Goal: Task Accomplishment & Management: Manage account settings

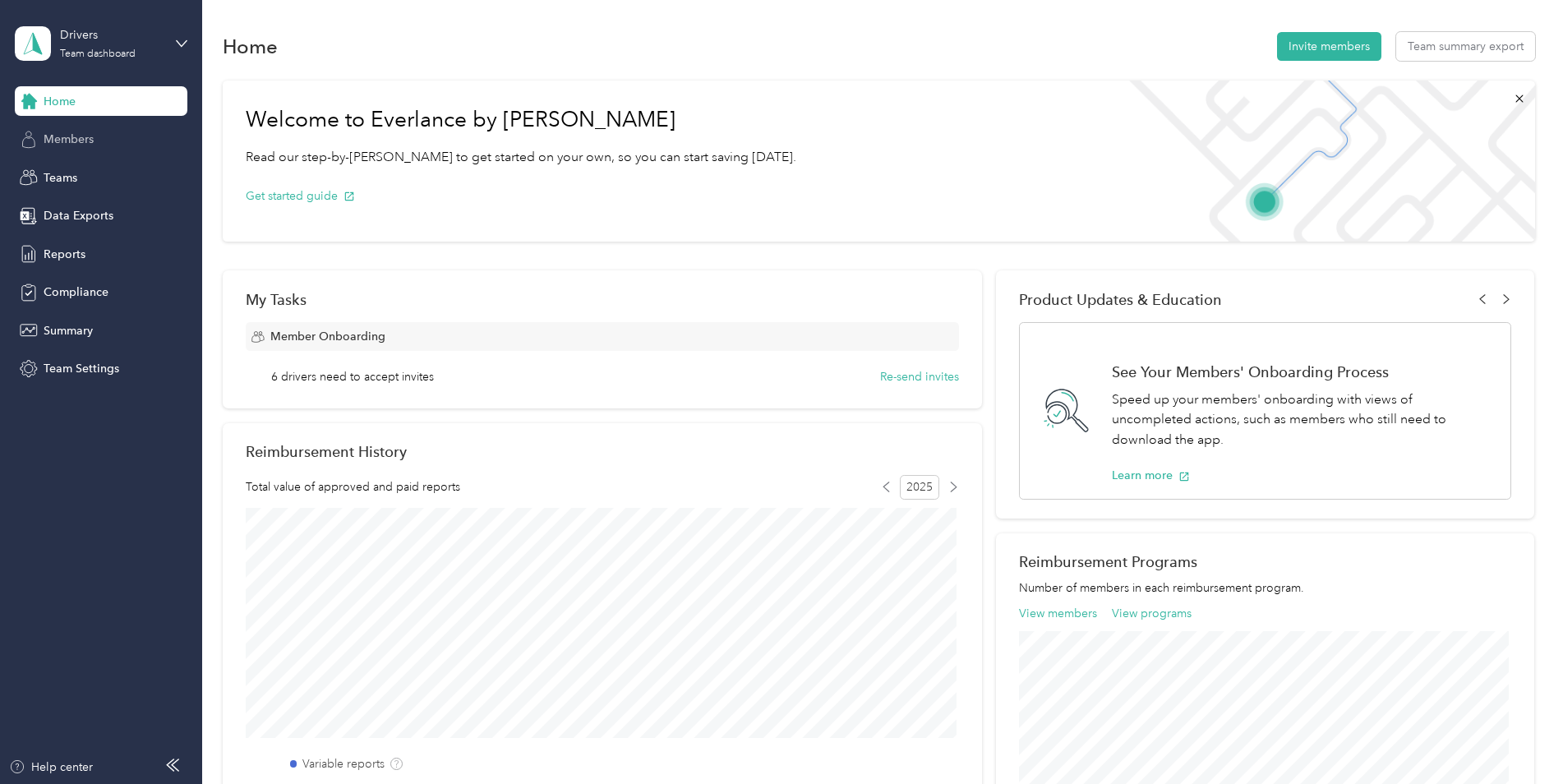
click at [94, 136] on div "Members" at bounding box center [101, 140] width 172 height 30
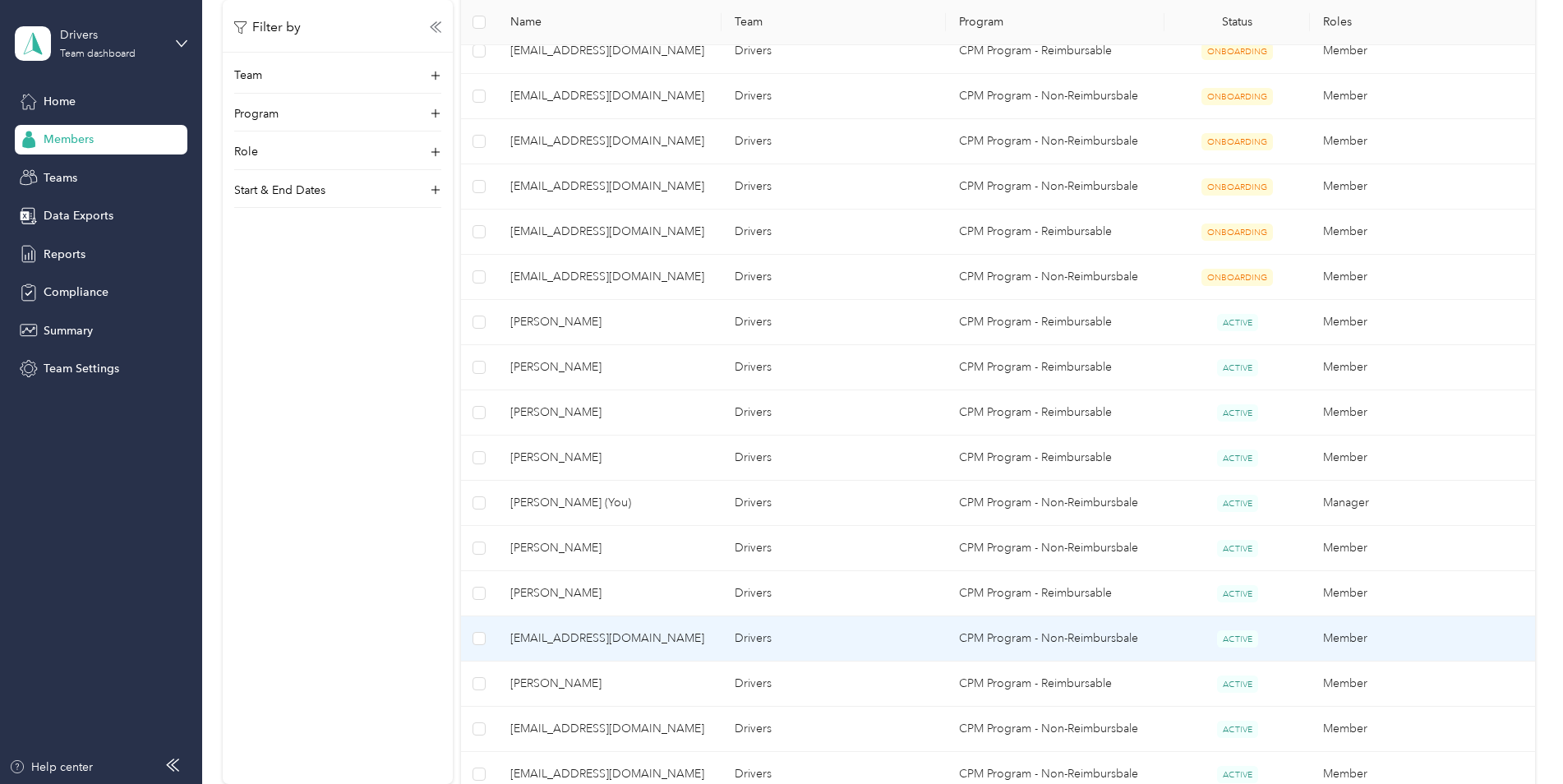
scroll to position [751, 0]
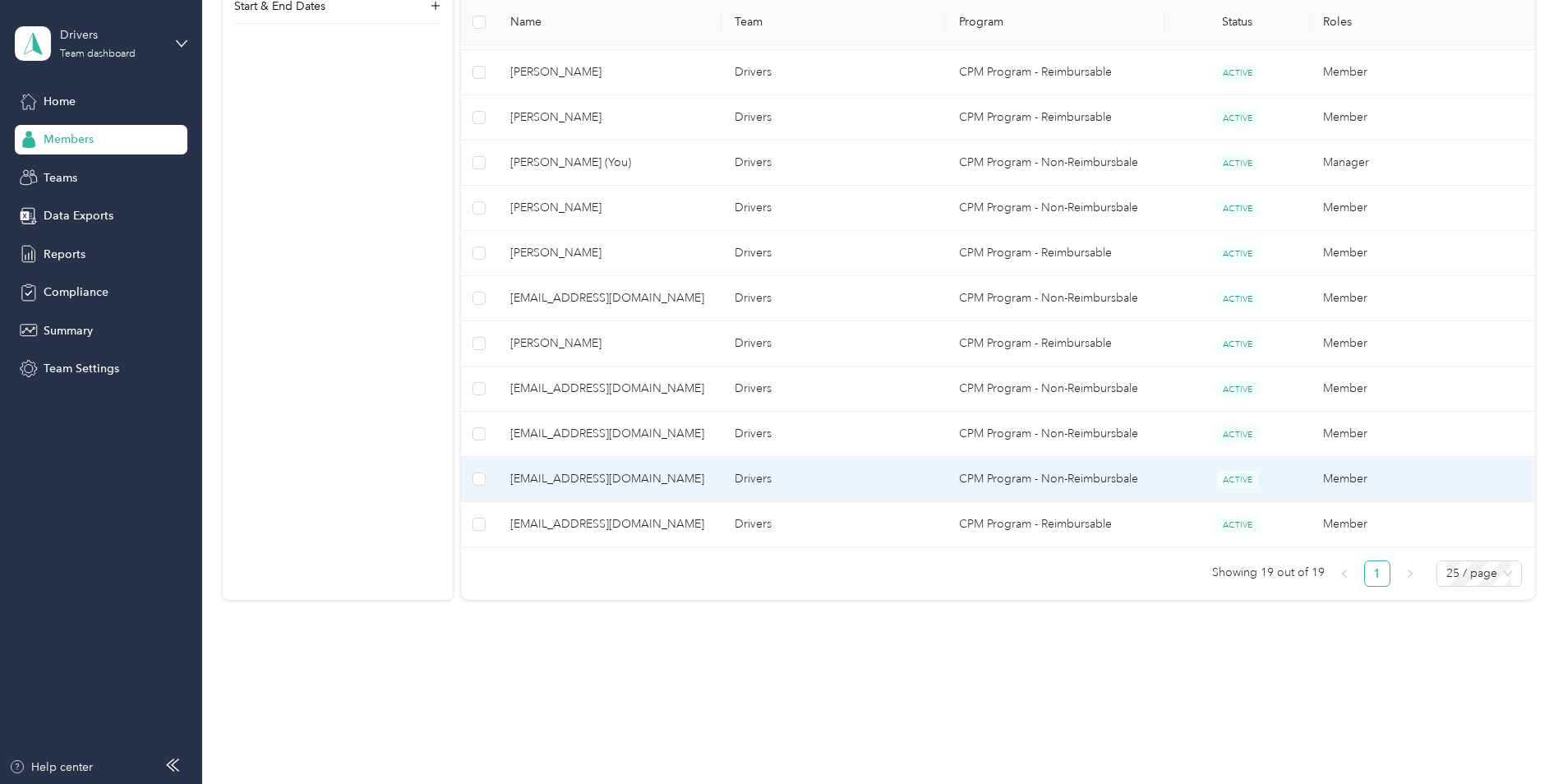
click at [536, 487] on td "[EMAIL_ADDRESS][DOMAIN_NAME]" at bounding box center [609, 479] width 224 height 45
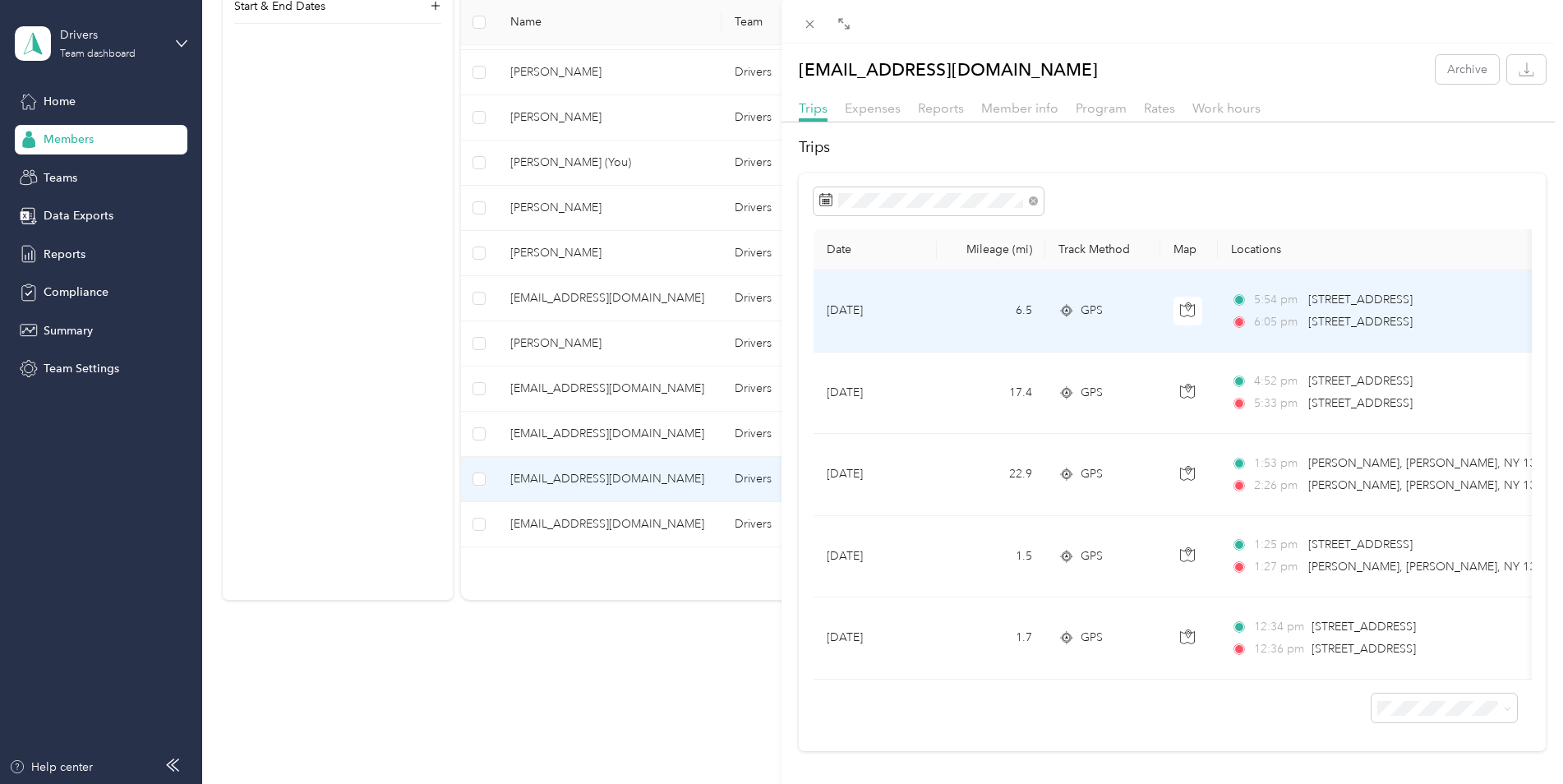
click at [1378, 301] on span "[STREET_ADDRESS]" at bounding box center [1360, 300] width 104 height 18
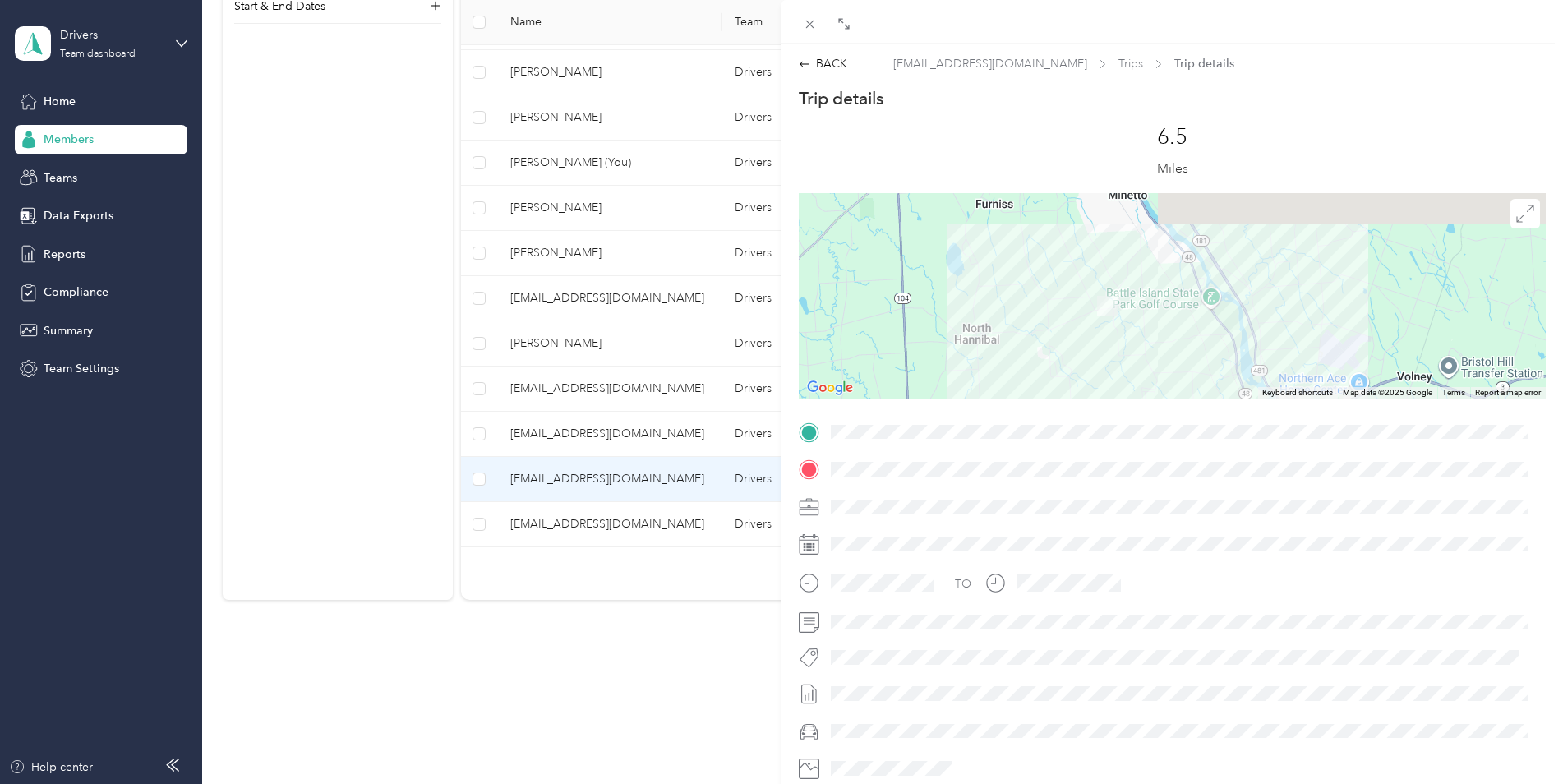
drag, startPoint x: 1071, startPoint y: 257, endPoint x: 1078, endPoint y: 359, distance: 102.2
click at [1078, 359] on div at bounding box center [1172, 296] width 747 height 206
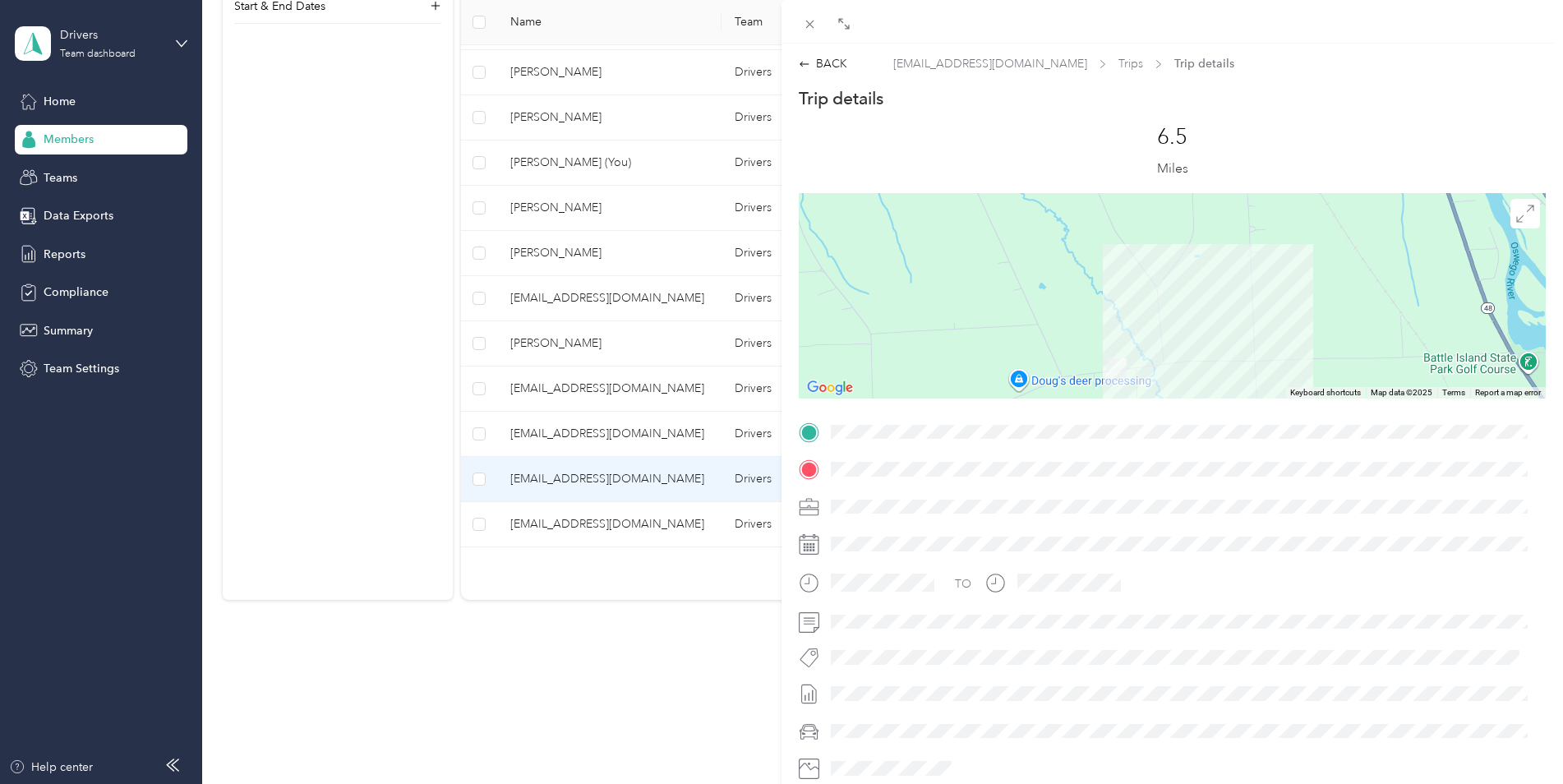
drag, startPoint x: 1117, startPoint y: 353, endPoint x: 1130, endPoint y: 247, distance: 106.8
click at [1130, 247] on div at bounding box center [1172, 296] width 747 height 206
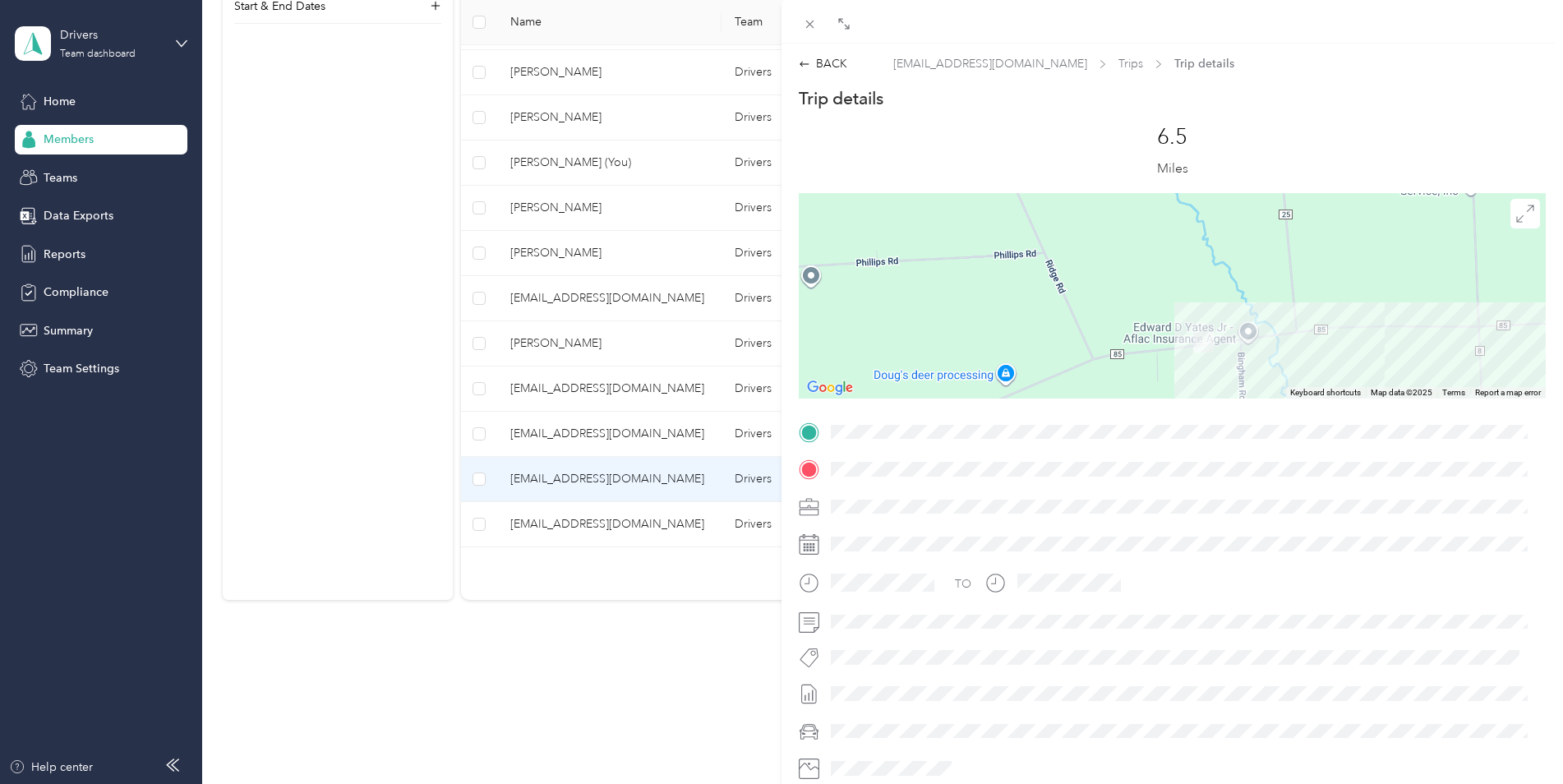
drag, startPoint x: 1119, startPoint y: 264, endPoint x: 1196, endPoint y: 349, distance: 114.7
click at [1196, 349] on img at bounding box center [1203, 342] width 21 height 21
click at [736, 662] on div "BACK [EMAIL_ADDRESS][DOMAIN_NAME] Trips Trip details Trip details This trip can…" at bounding box center [782, 392] width 1563 height 784
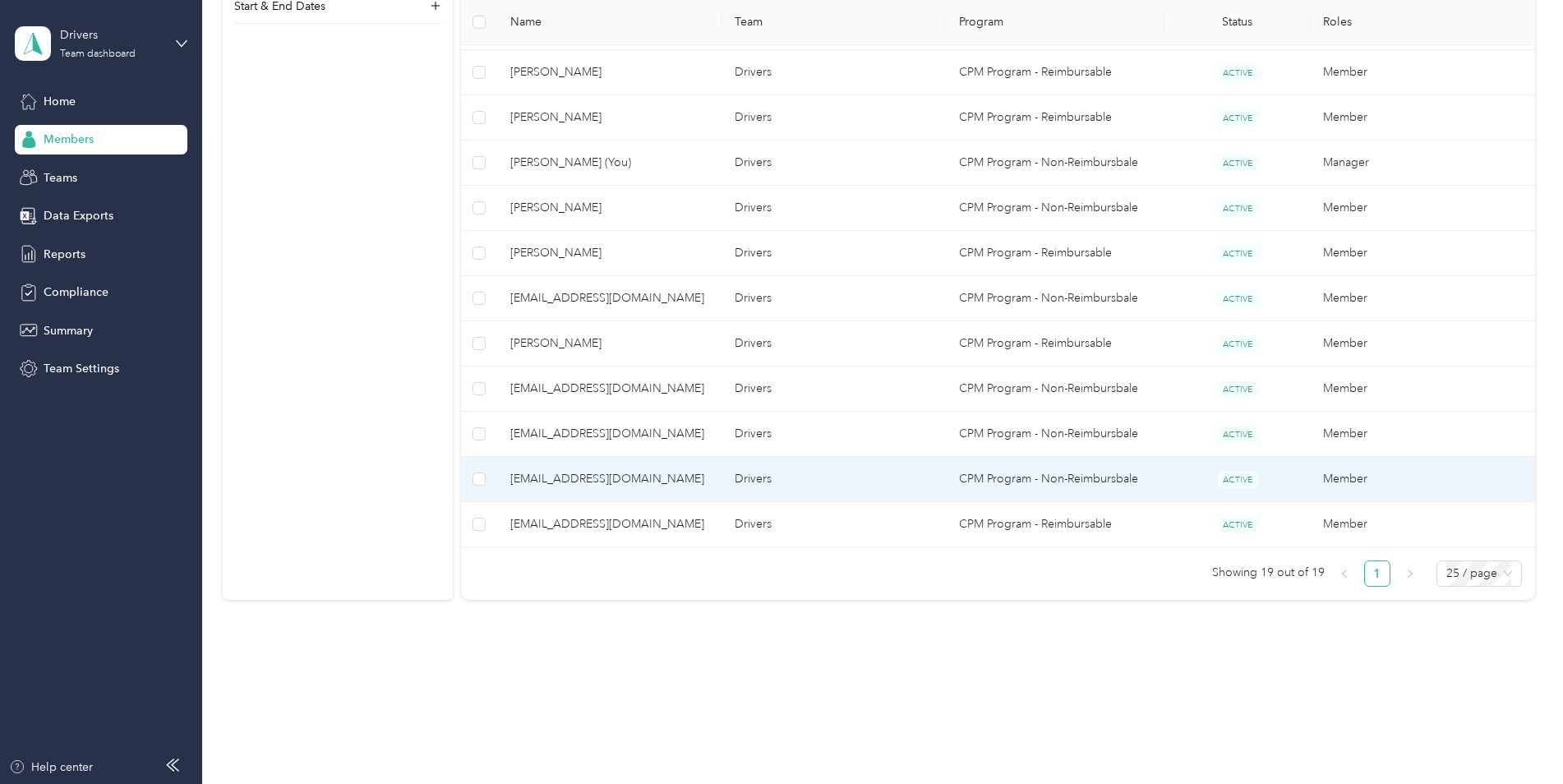
click at [542, 482] on span "[EMAIL_ADDRESS][DOMAIN_NAME]" at bounding box center [609, 479] width 198 height 18
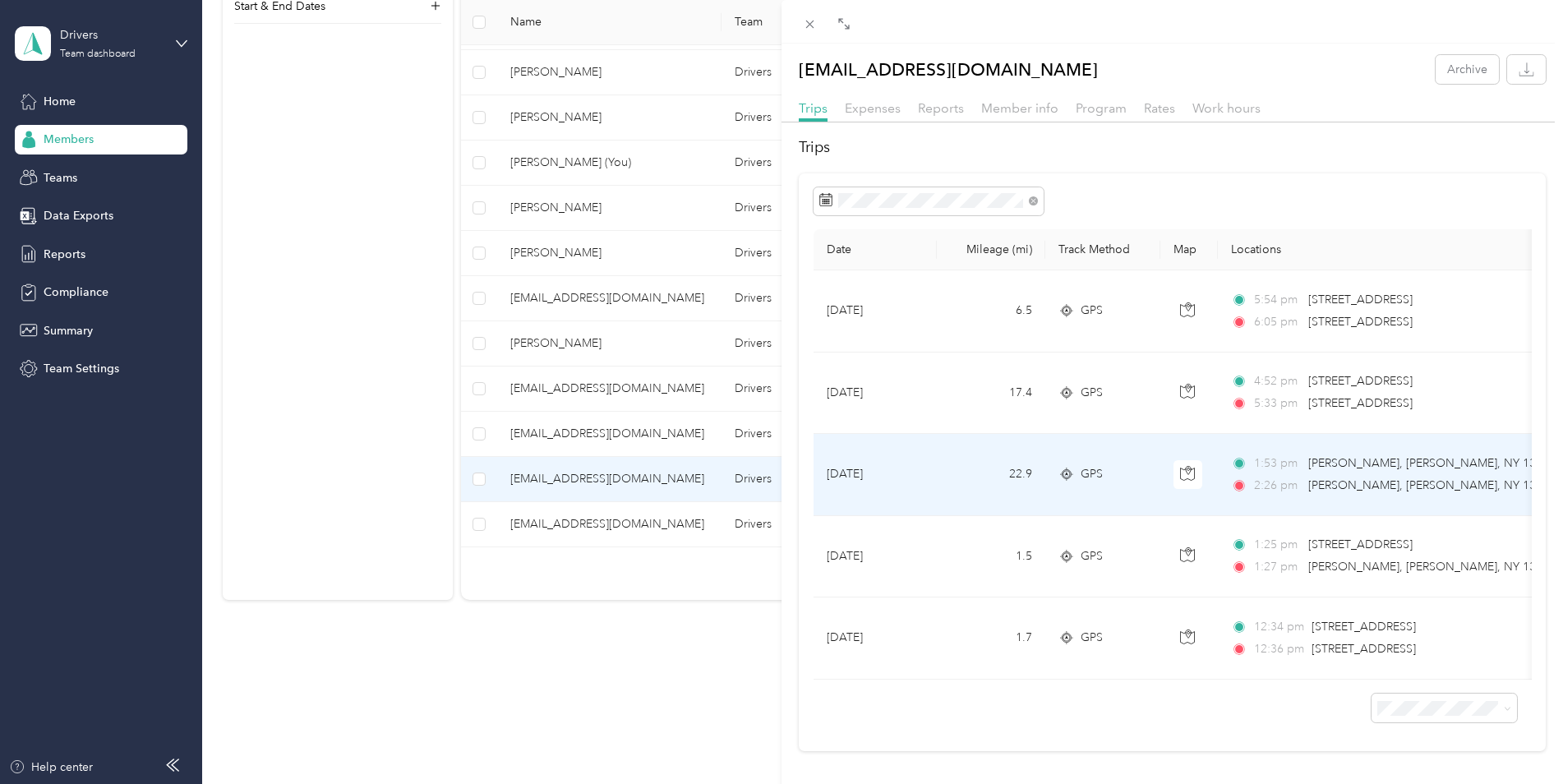
click at [1300, 477] on span "2:26 pm" at bounding box center [1277, 486] width 47 height 18
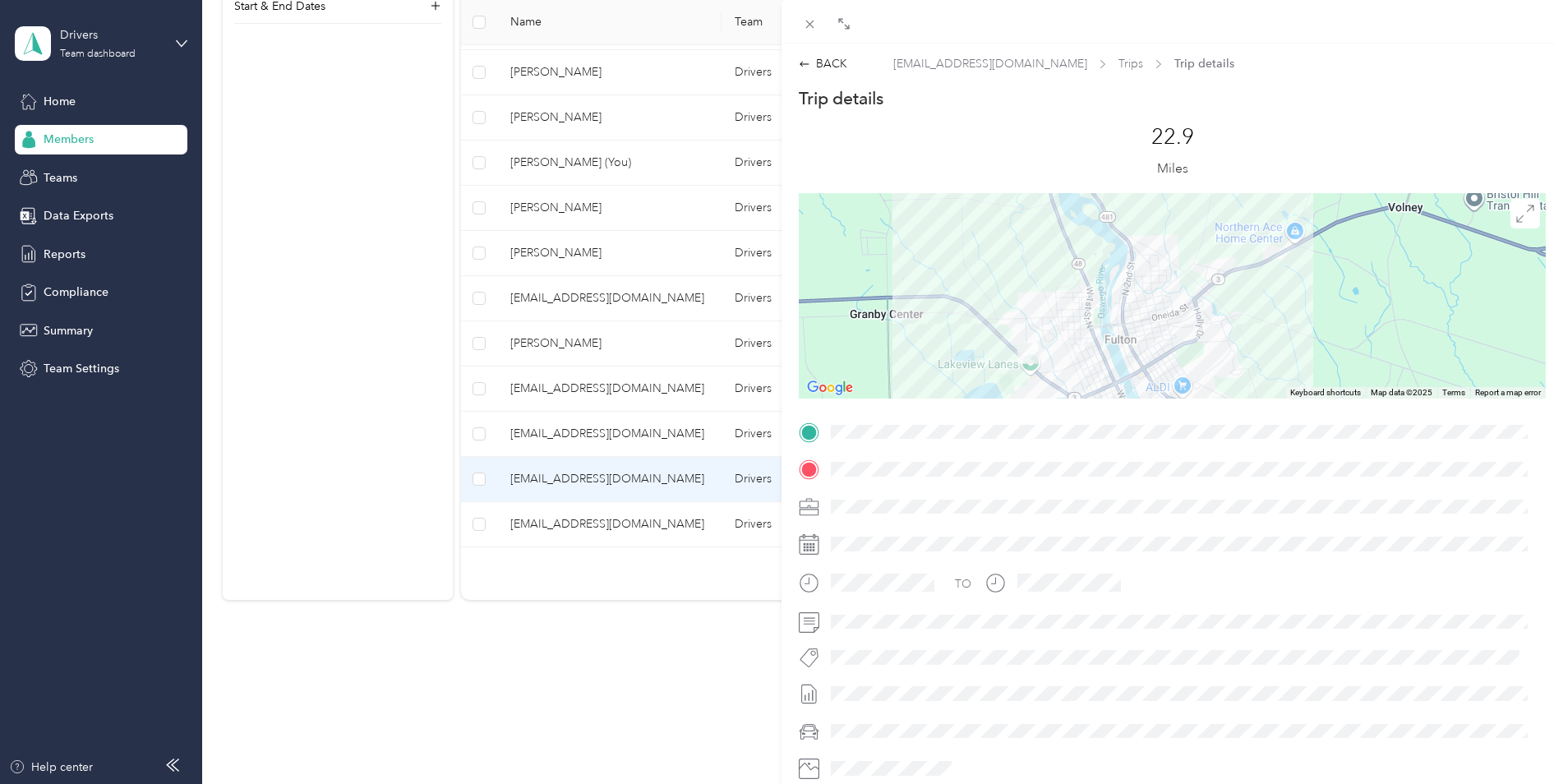
drag, startPoint x: 1146, startPoint y: 334, endPoint x: 1166, endPoint y: 267, distance: 69.9
click at [1166, 267] on div at bounding box center [1172, 296] width 747 height 206
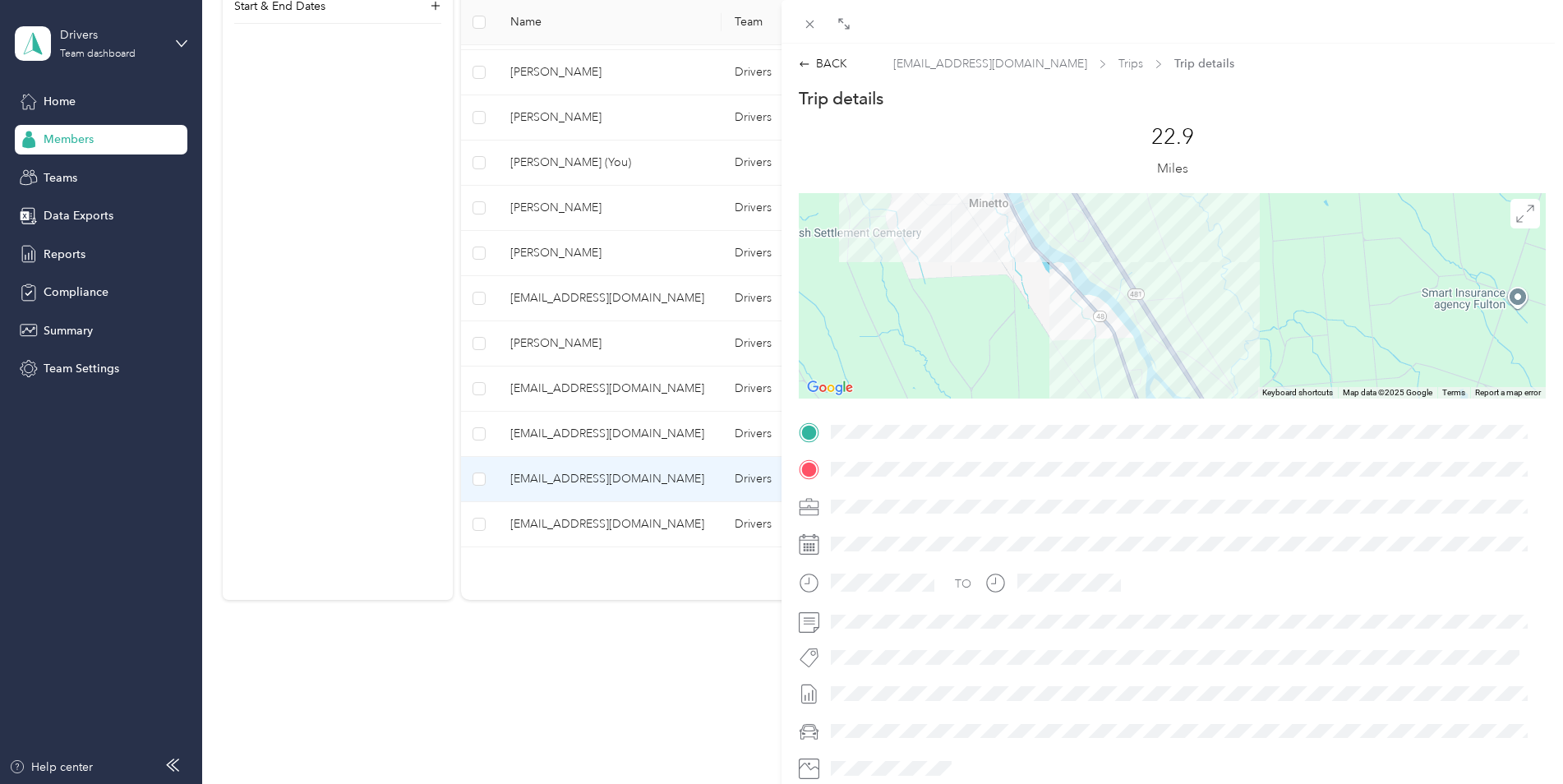
drag, startPoint x: 1142, startPoint y: 278, endPoint x: 1301, endPoint y: 650, distance: 404.6
click at [1301, 650] on div "Trip details This trip cannot be edited because it is either under review, appr…" at bounding box center [1172, 453] width 747 height 732
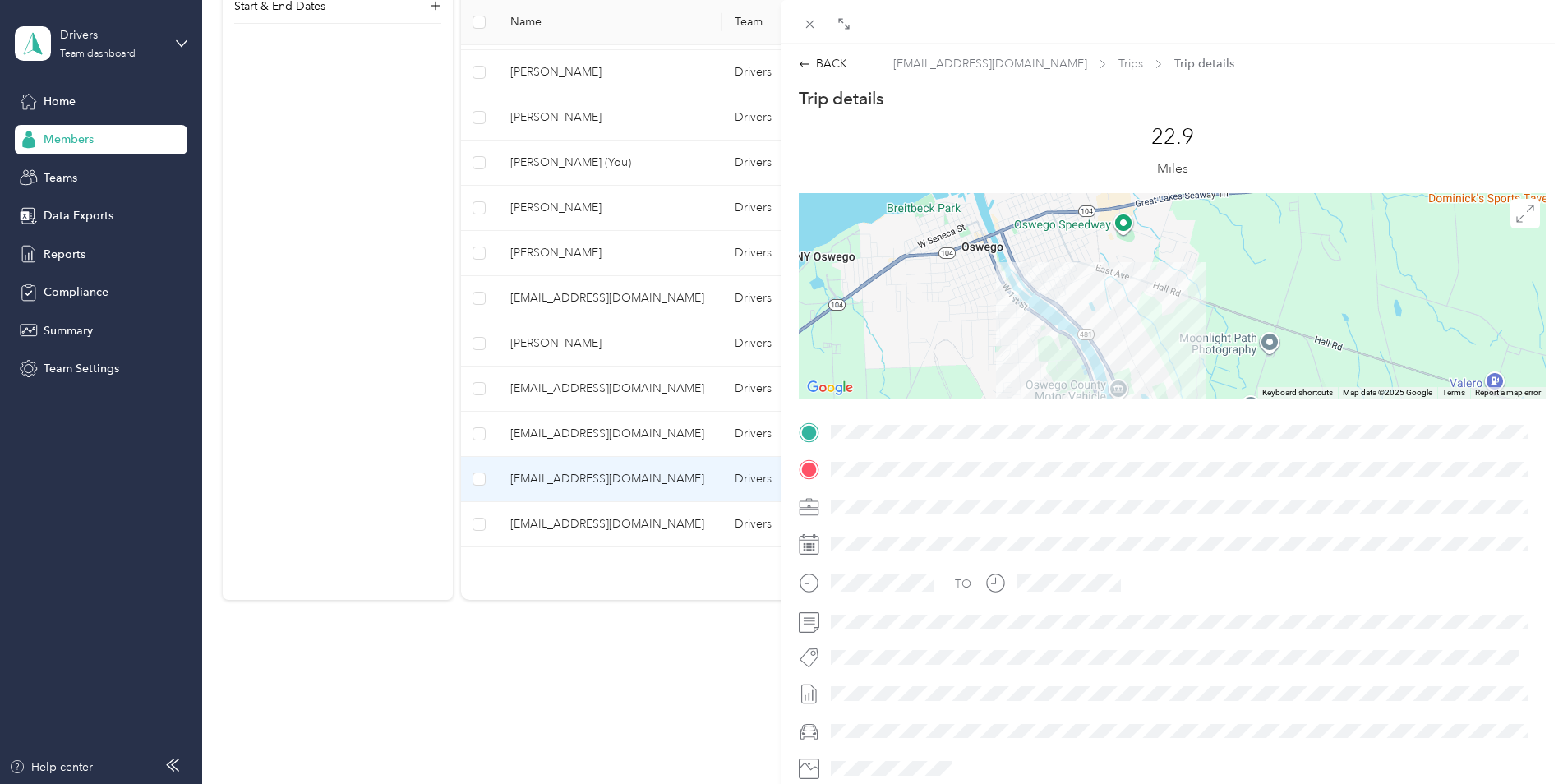
drag, startPoint x: 1111, startPoint y: 239, endPoint x: 1224, endPoint y: 502, distance: 286.2
click at [1224, 502] on div "Trip details This trip cannot be edited because it is either under review, appr…" at bounding box center [1172, 453] width 747 height 732
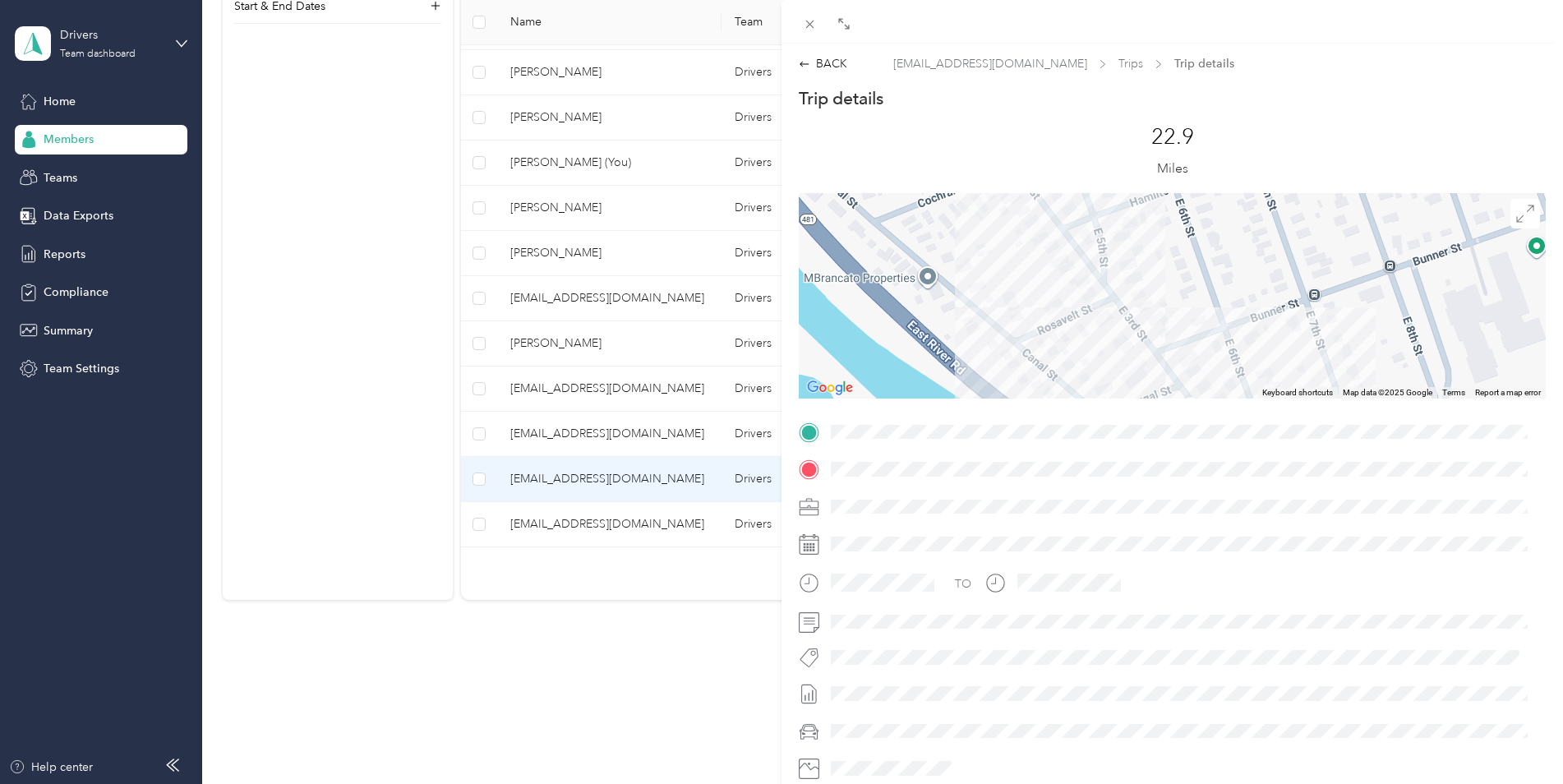
drag, startPoint x: 1235, startPoint y: 267, endPoint x: 1214, endPoint y: 357, distance: 92.4
click at [1214, 357] on div at bounding box center [1172, 296] width 747 height 206
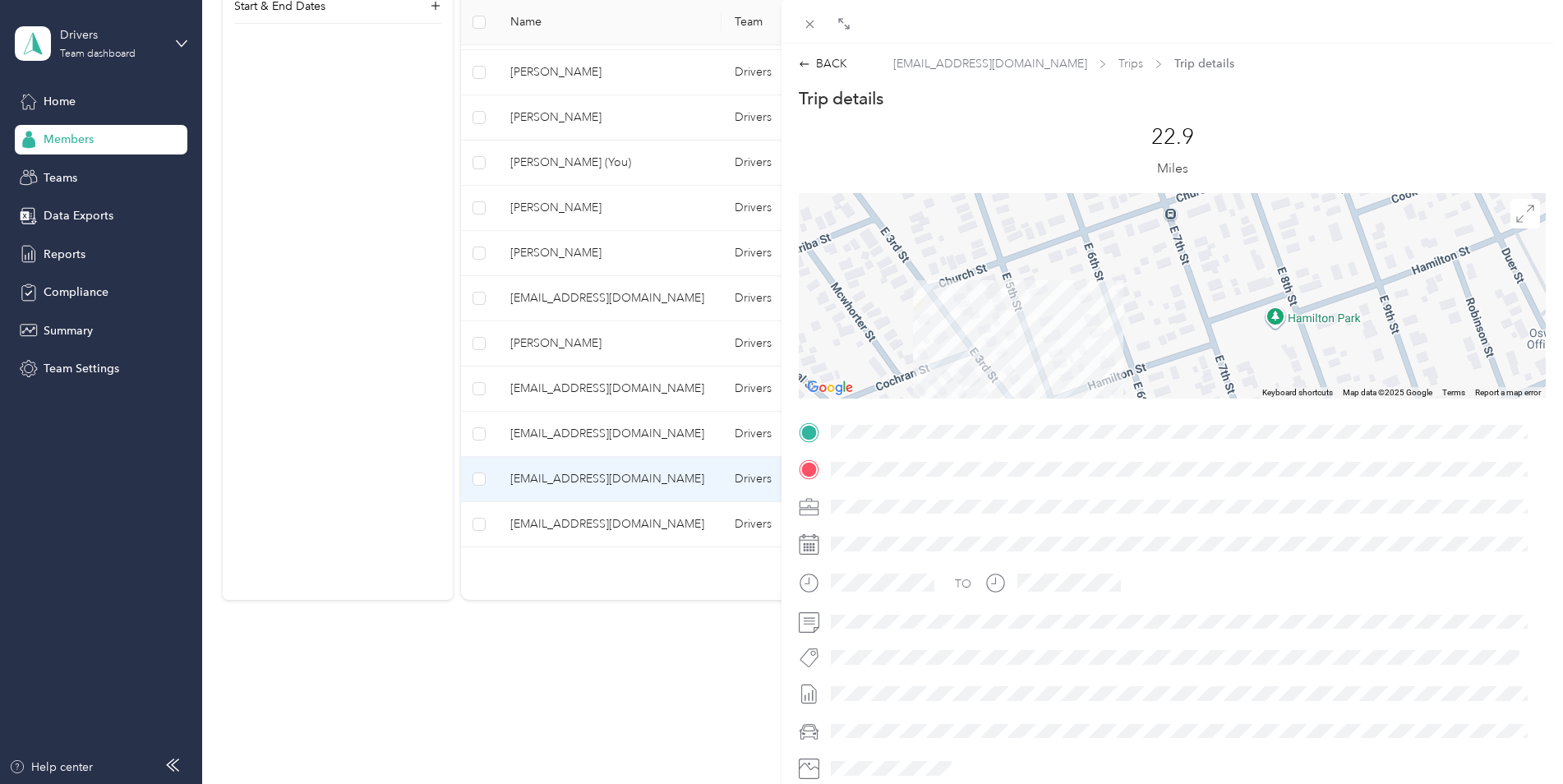
drag, startPoint x: 1162, startPoint y: 327, endPoint x: 1121, endPoint y: 506, distance: 183.6
click at [1121, 506] on div "Trip details This trip cannot be edited because it is either under review, appr…" at bounding box center [1172, 453] width 747 height 732
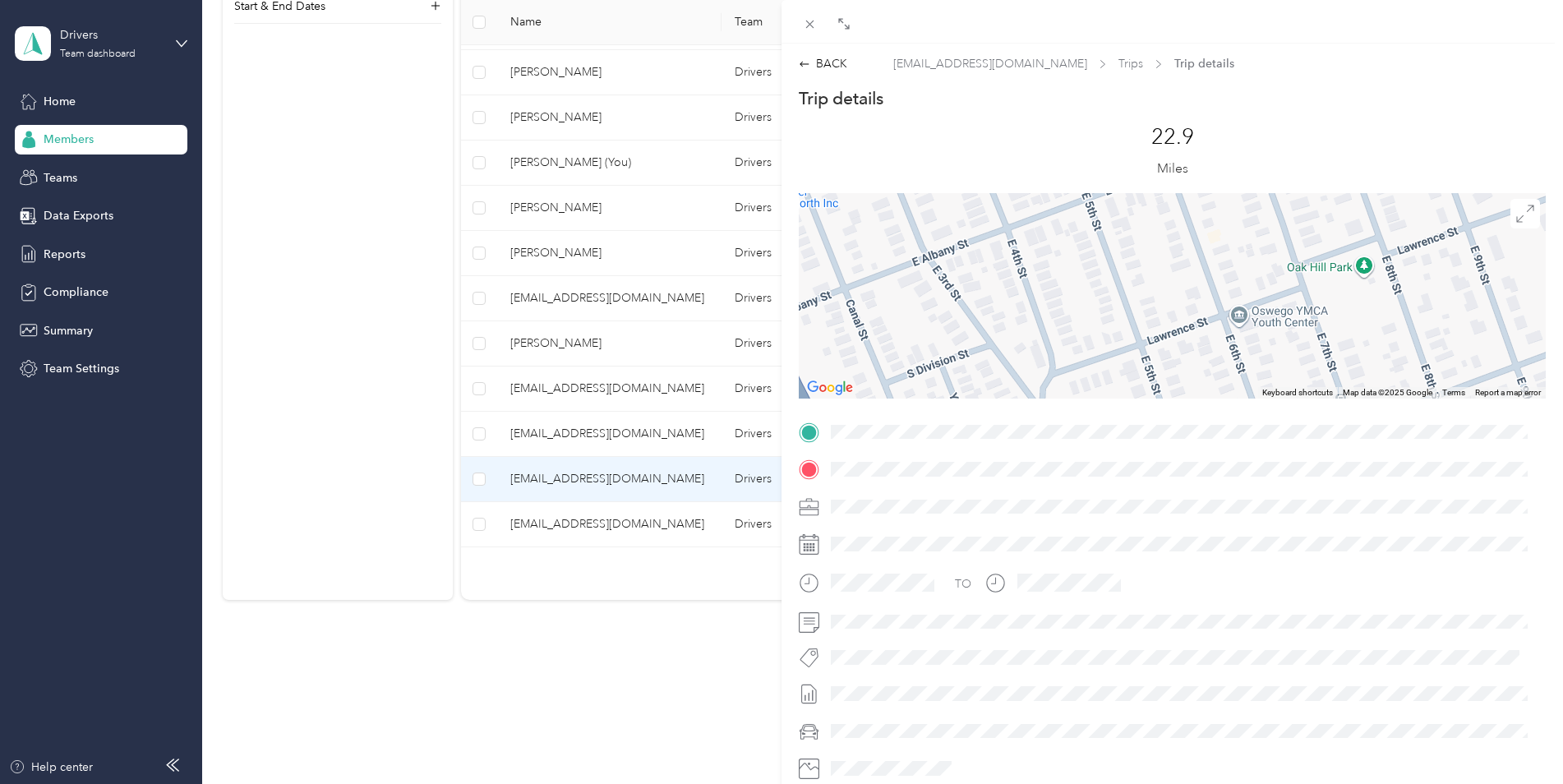
drag, startPoint x: 1031, startPoint y: 333, endPoint x: 1218, endPoint y: 558, distance: 292.6
click at [1218, 558] on div "Trip details This trip cannot be edited because it is either under review, appr…" at bounding box center [1172, 453] width 747 height 732
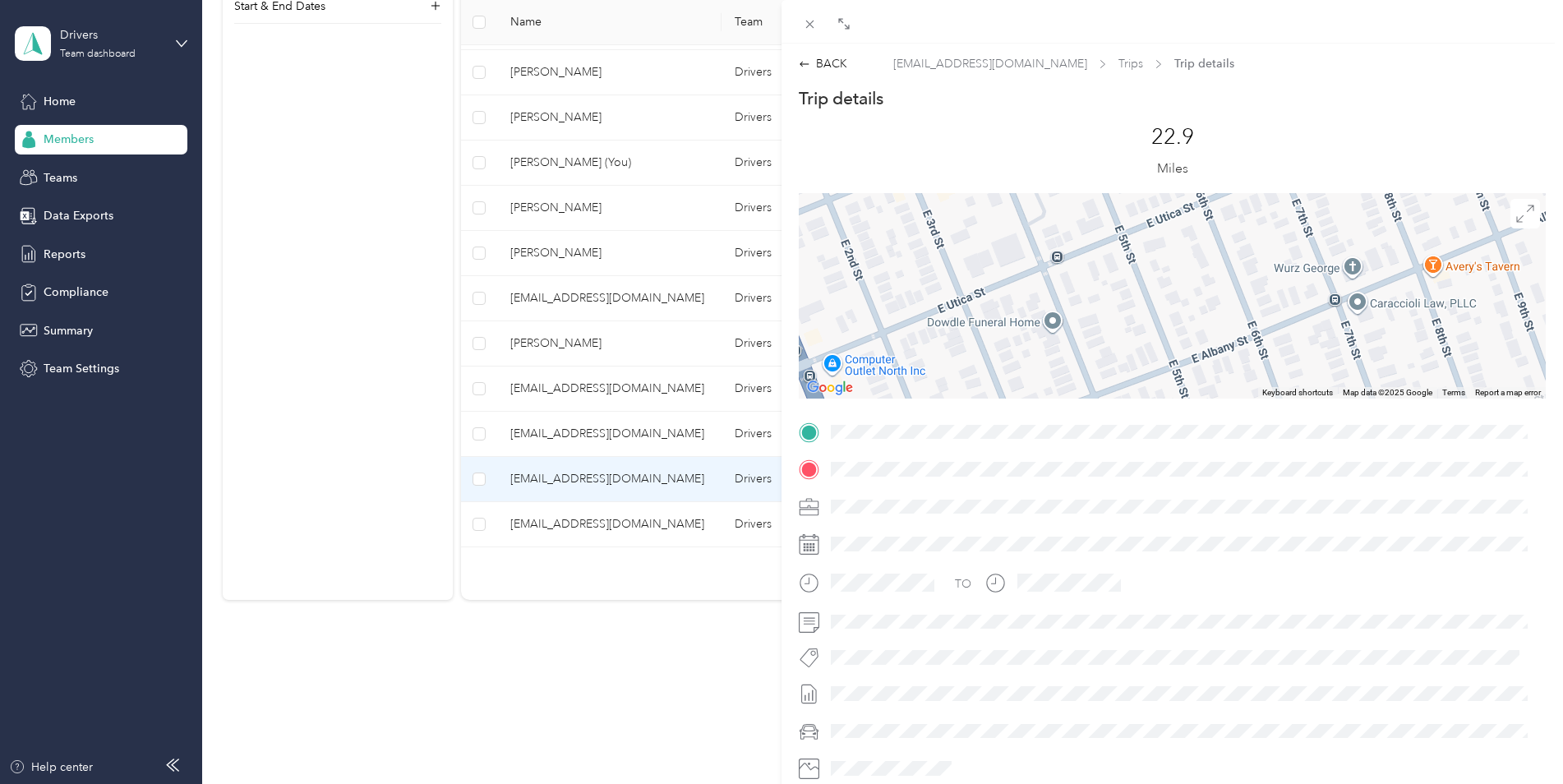
drag, startPoint x: 1052, startPoint y: 325, endPoint x: 1140, endPoint y: 492, distance: 188.8
click at [1140, 497] on div "Trip details This trip cannot be edited because it is either under review, appr…" at bounding box center [1172, 453] width 747 height 732
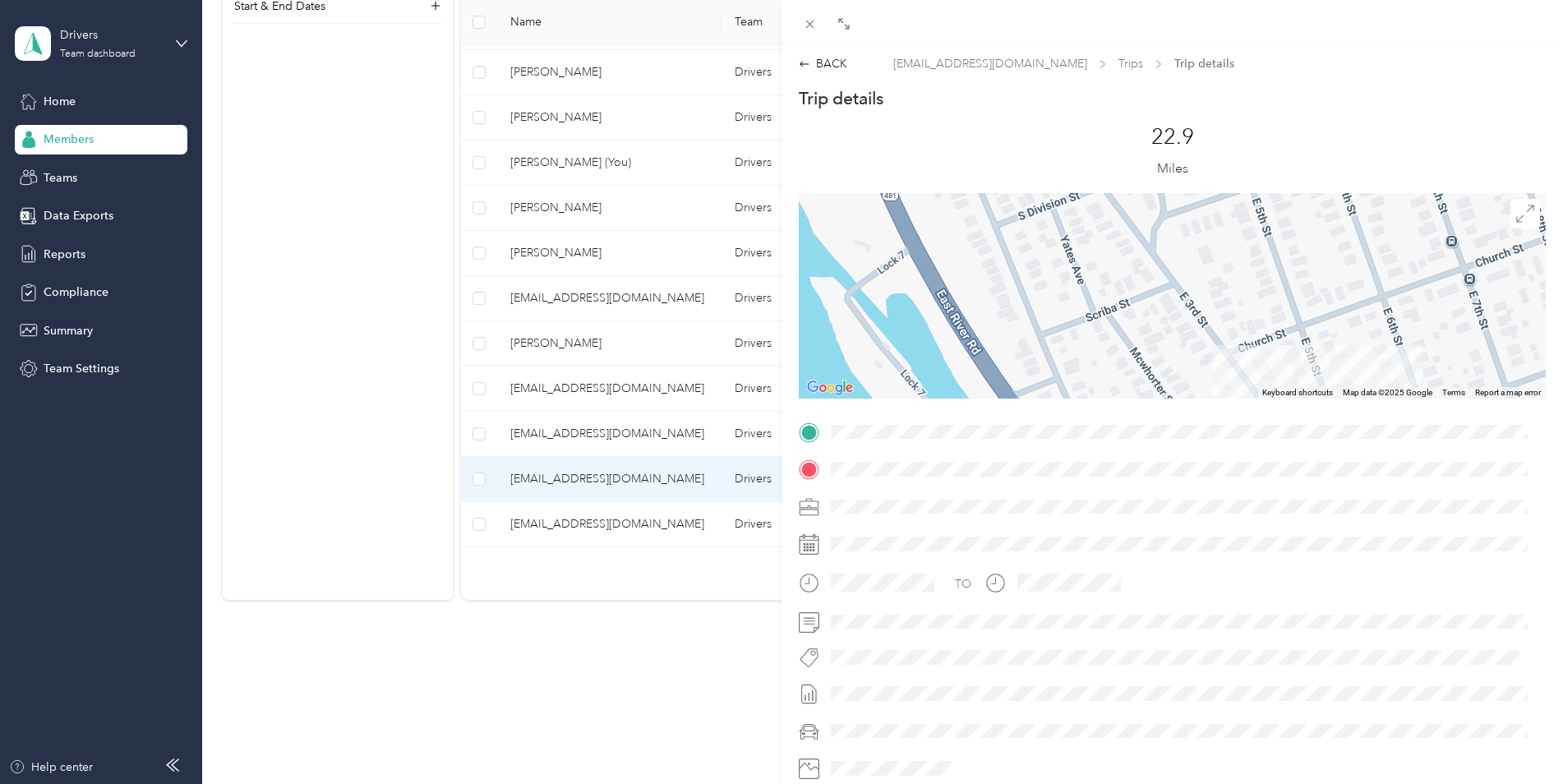
drag, startPoint x: 1099, startPoint y: 350, endPoint x: 1123, endPoint y: 29, distance: 321.9
click at [1123, 29] on div "BACK [EMAIL_ADDRESS][DOMAIN_NAME] Trips Trip details Trip details This trip can…" at bounding box center [1172, 413] width 782 height 827
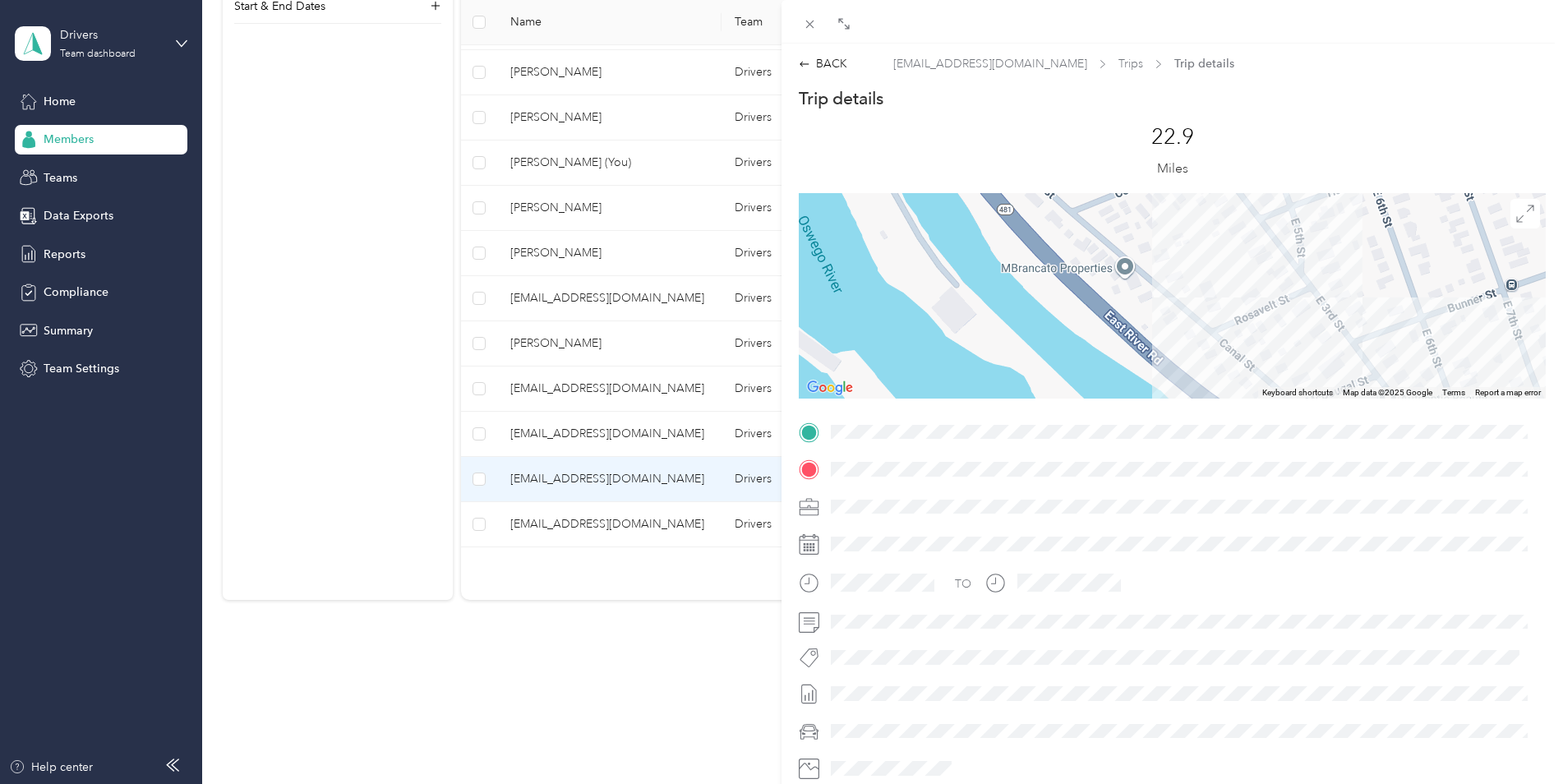
drag, startPoint x: 1153, startPoint y: 309, endPoint x: 1093, endPoint y: 50, distance: 265.9
click at [1093, 50] on div "BACK [EMAIL_ADDRESS][DOMAIN_NAME] Trips Trip details Trip details This trip can…" at bounding box center [1172, 431] width 782 height 775
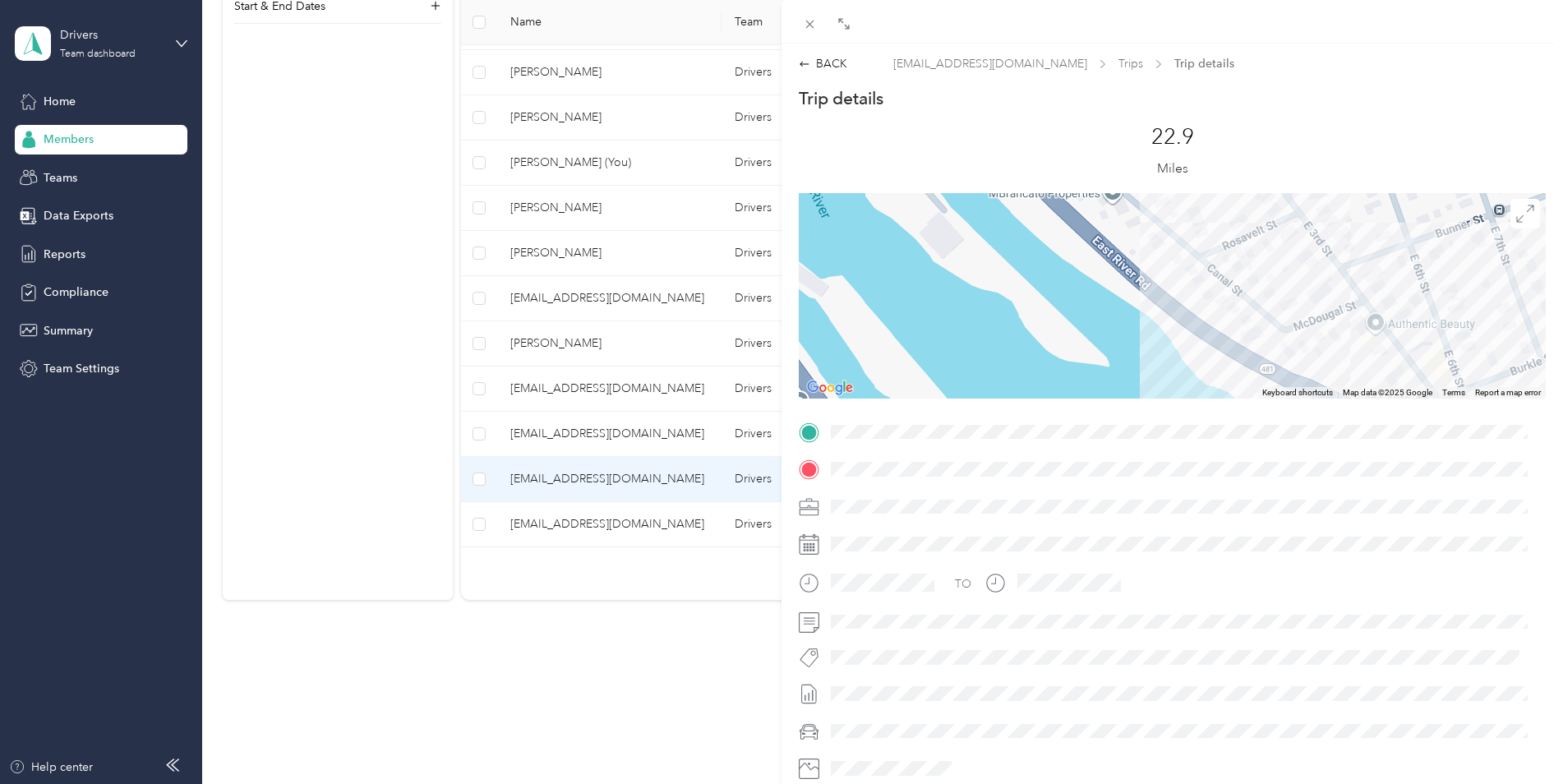
drag, startPoint x: 1205, startPoint y: 323, endPoint x: 1155, endPoint y: 195, distance: 137.4
click at [1155, 195] on div at bounding box center [1172, 296] width 747 height 206
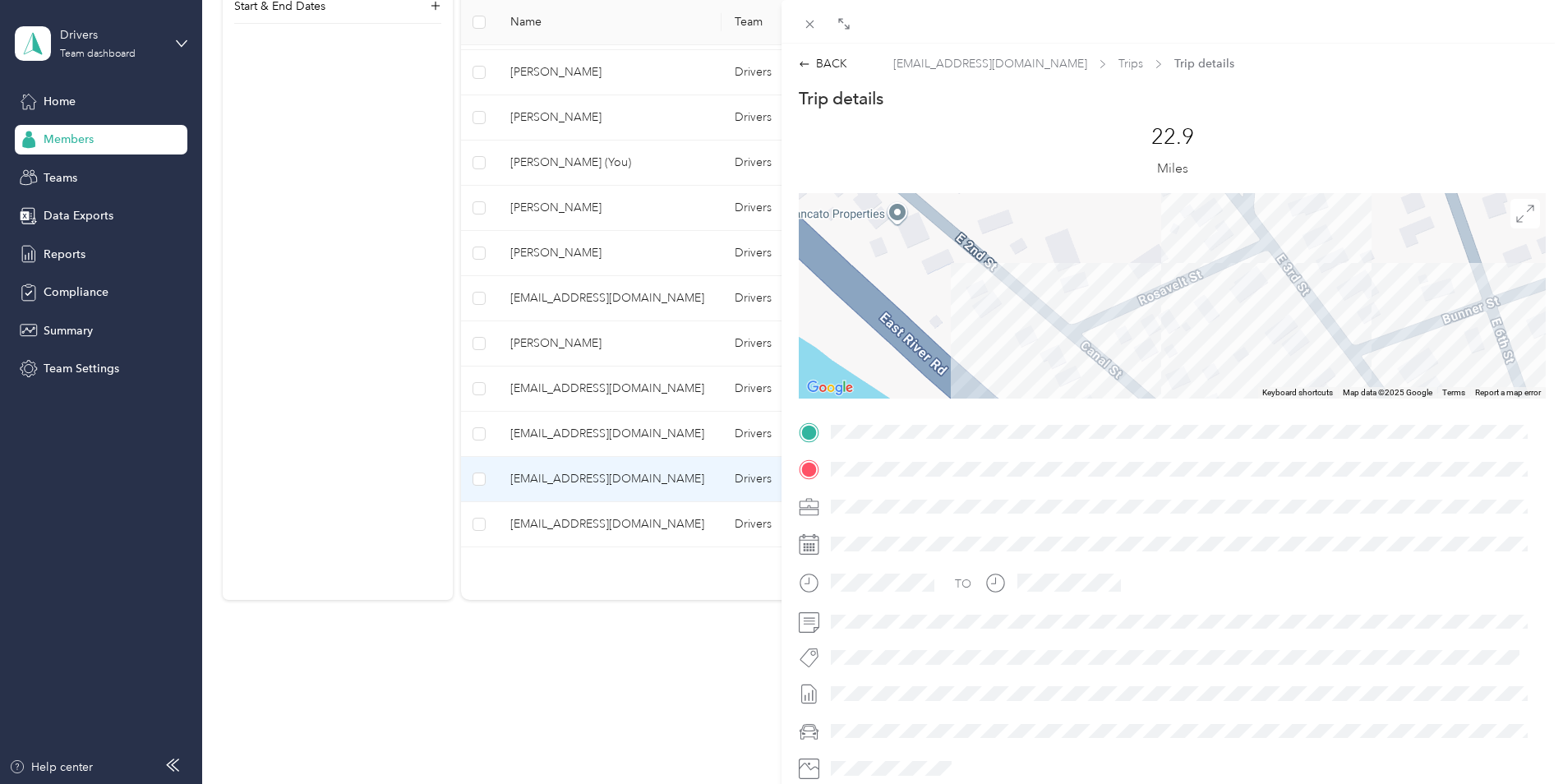
drag, startPoint x: 1268, startPoint y: 214, endPoint x: 1268, endPoint y: 419, distance: 205.0
click at [1268, 419] on div "Trip details This trip cannot be edited because it is either under review, appr…" at bounding box center [1172, 453] width 747 height 732
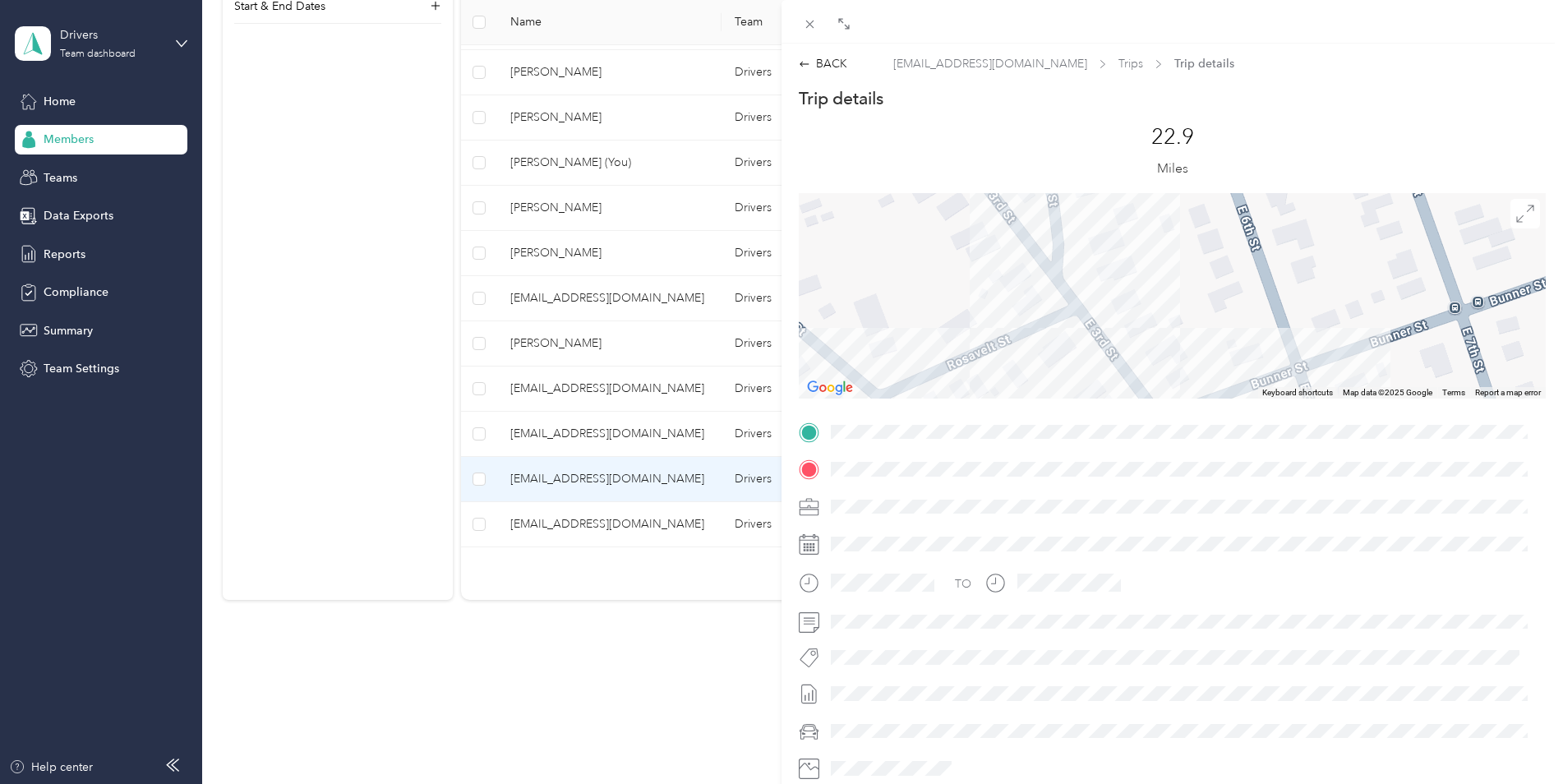
drag, startPoint x: 1331, startPoint y: 300, endPoint x: 1136, endPoint y: 372, distance: 207.9
click at [1136, 372] on div at bounding box center [1172, 296] width 747 height 206
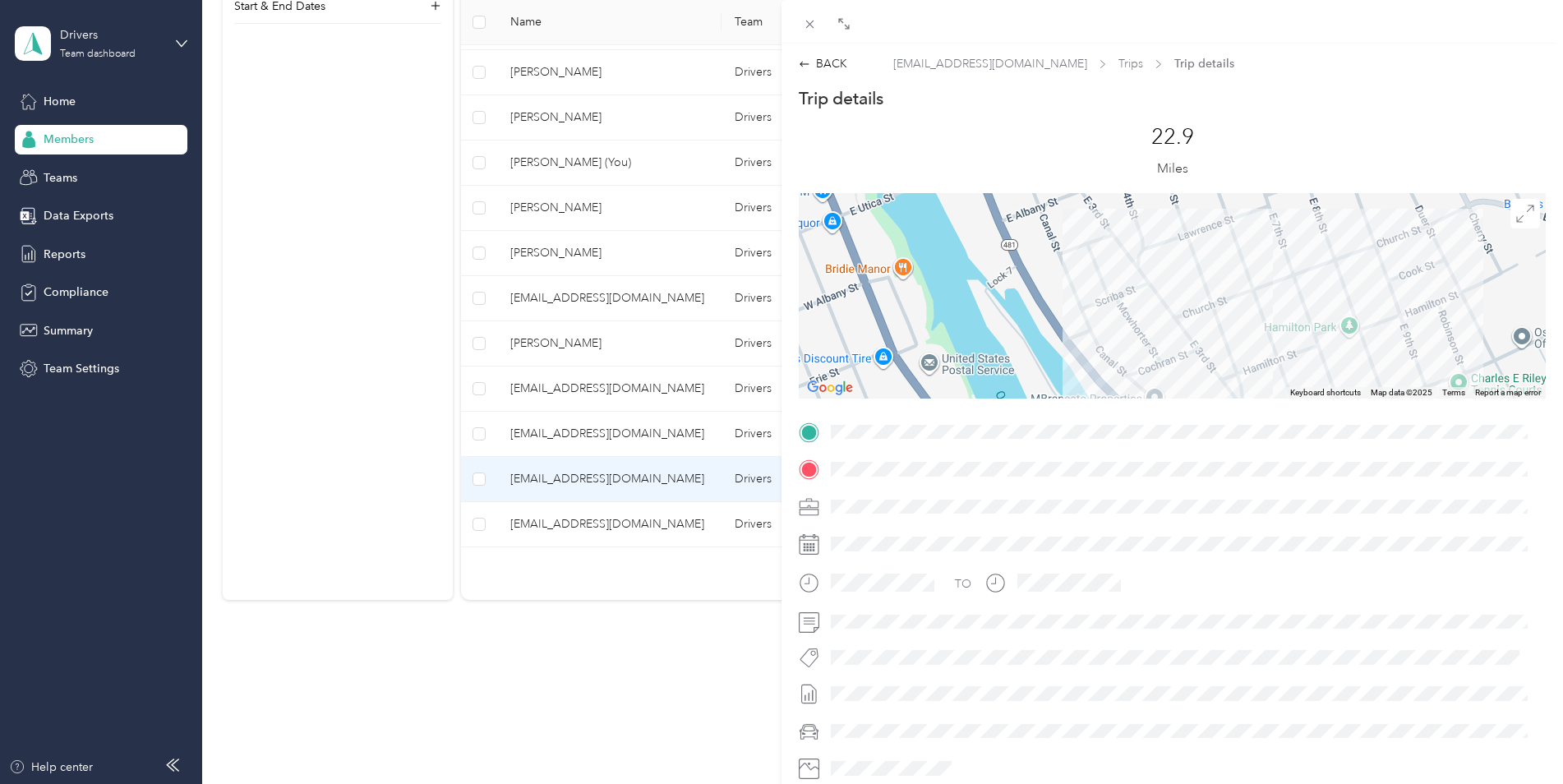
drag, startPoint x: 1146, startPoint y: 346, endPoint x: 1021, endPoint y: 227, distance: 172.6
click at [1266, 401] on div "Trip details This trip cannot be edited because it is either under review, appr…" at bounding box center [1172, 453] width 747 height 732
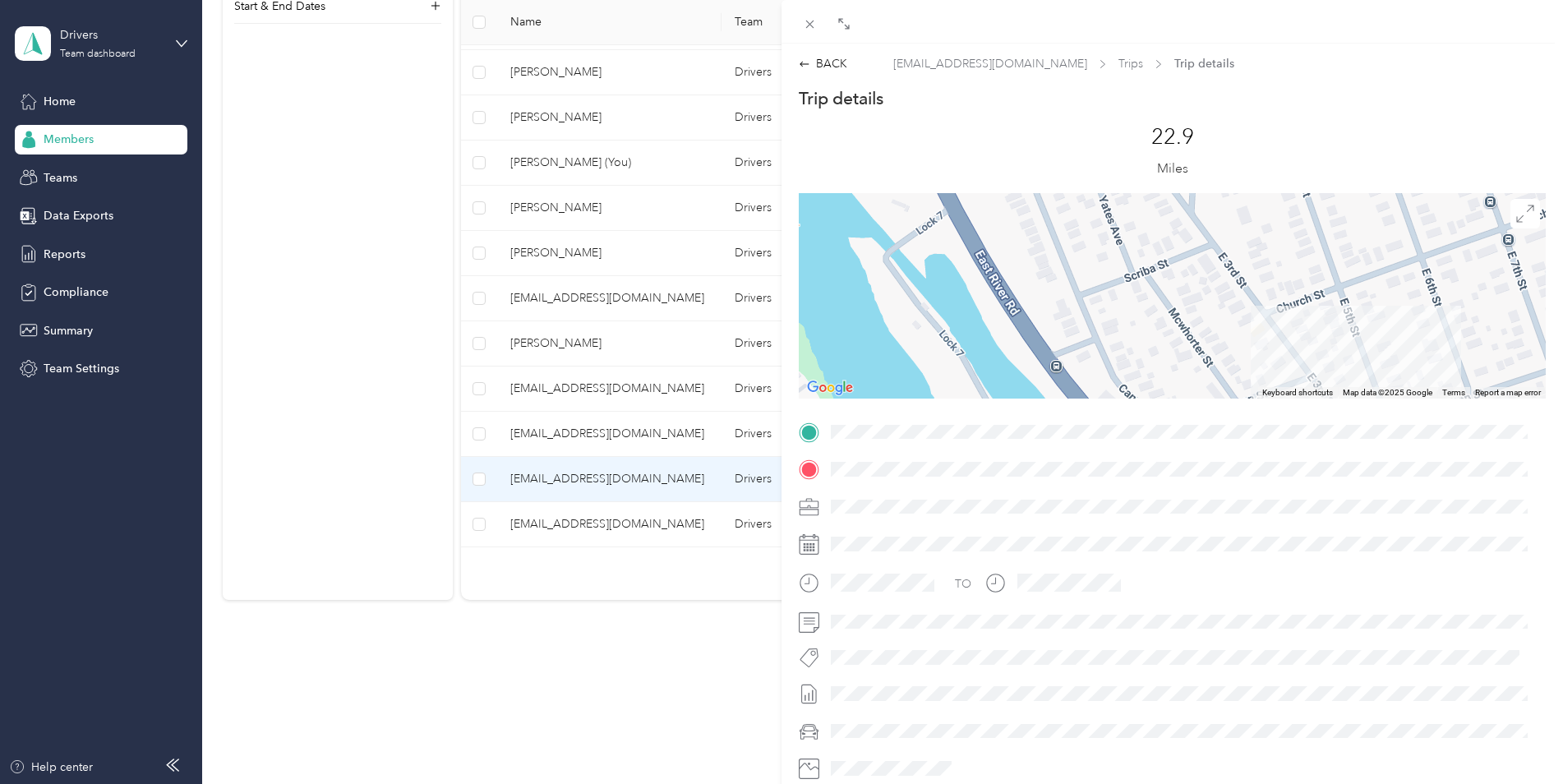
drag, startPoint x: 1068, startPoint y: 257, endPoint x: 1054, endPoint y: 181, distance: 77.3
click at [1054, 181] on div "Trip details This trip cannot be edited because it is either under review, appr…" at bounding box center [1172, 453] width 747 height 732
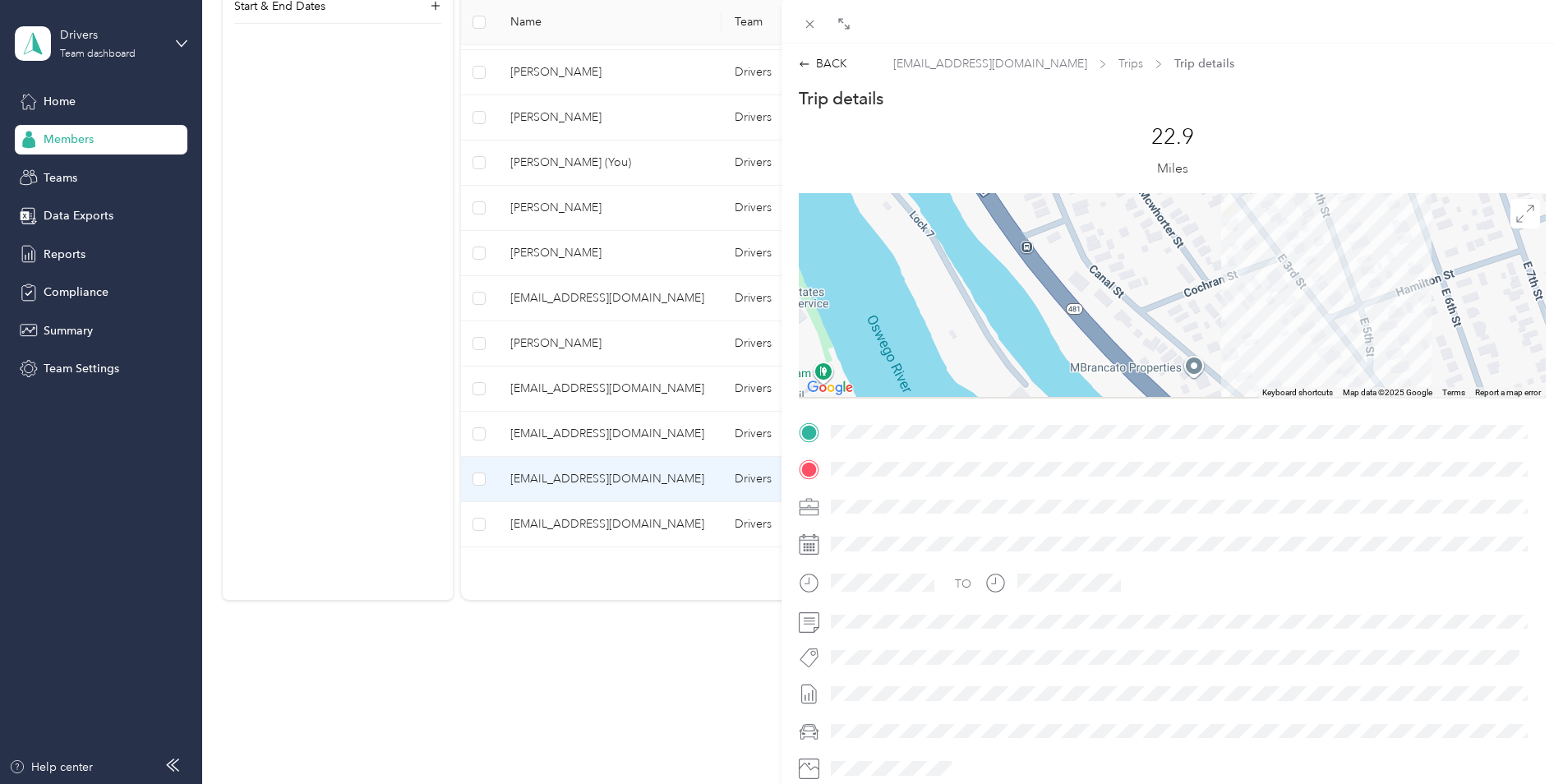
drag, startPoint x: 1134, startPoint y: 357, endPoint x: 1099, endPoint y: 206, distance: 155.0
click at [1099, 206] on div at bounding box center [1172, 296] width 747 height 206
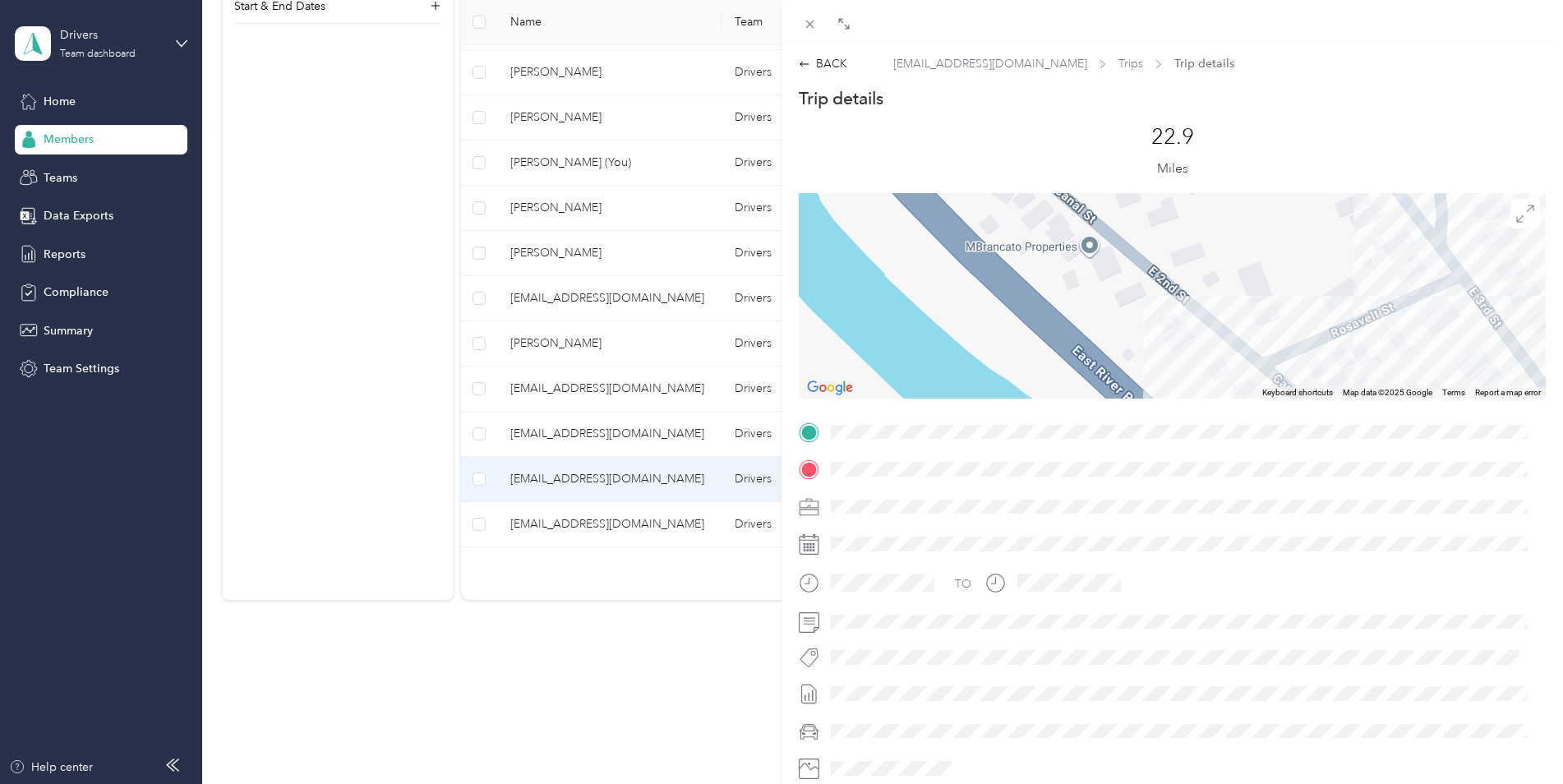
drag, startPoint x: 1266, startPoint y: 296, endPoint x: 1101, endPoint y: 126, distance: 236.9
click at [1101, 126] on div "Trip details This trip cannot be edited because it is either under review, appr…" at bounding box center [1172, 453] width 747 height 732
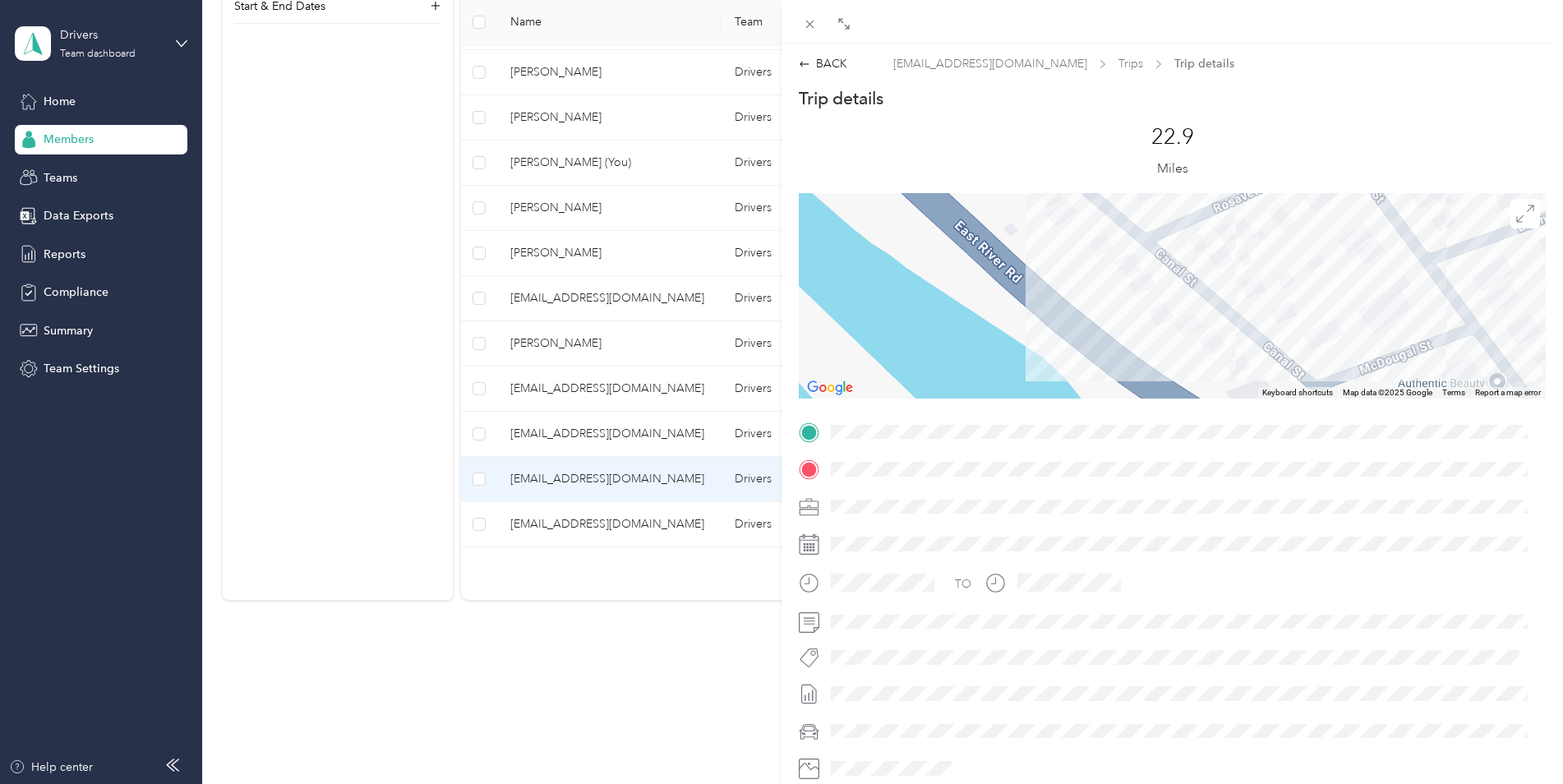
drag, startPoint x: 1203, startPoint y: 282, endPoint x: 1096, endPoint y: 158, distance: 163.8
click at [1096, 158] on div "Trip details This trip cannot be edited because it is either under review, appr…" at bounding box center [1172, 453] width 747 height 732
click at [806, 26] on icon at bounding box center [809, 24] width 14 height 14
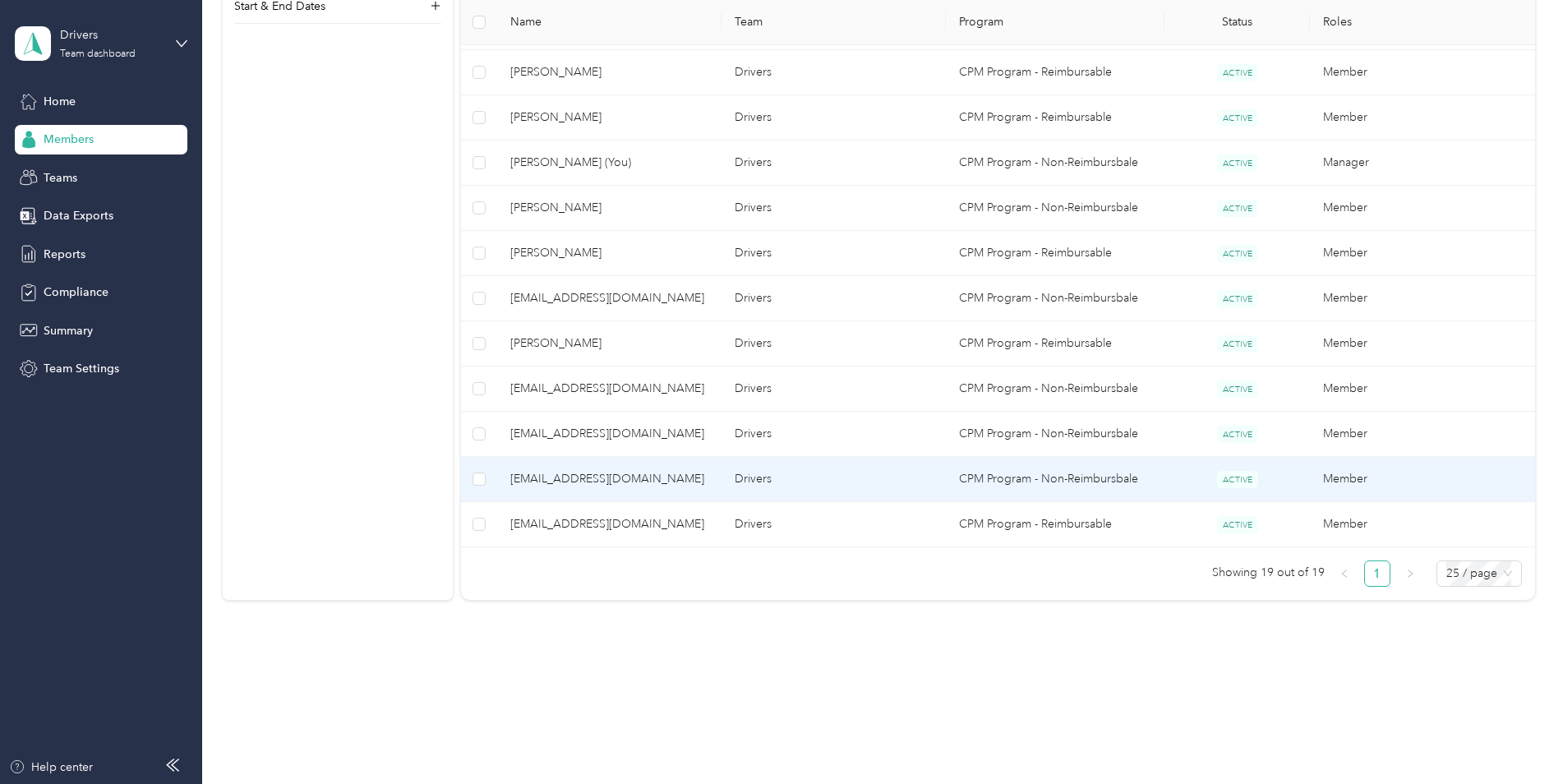
click at [578, 482] on span "[EMAIL_ADDRESS][DOMAIN_NAME]" at bounding box center [609, 479] width 198 height 18
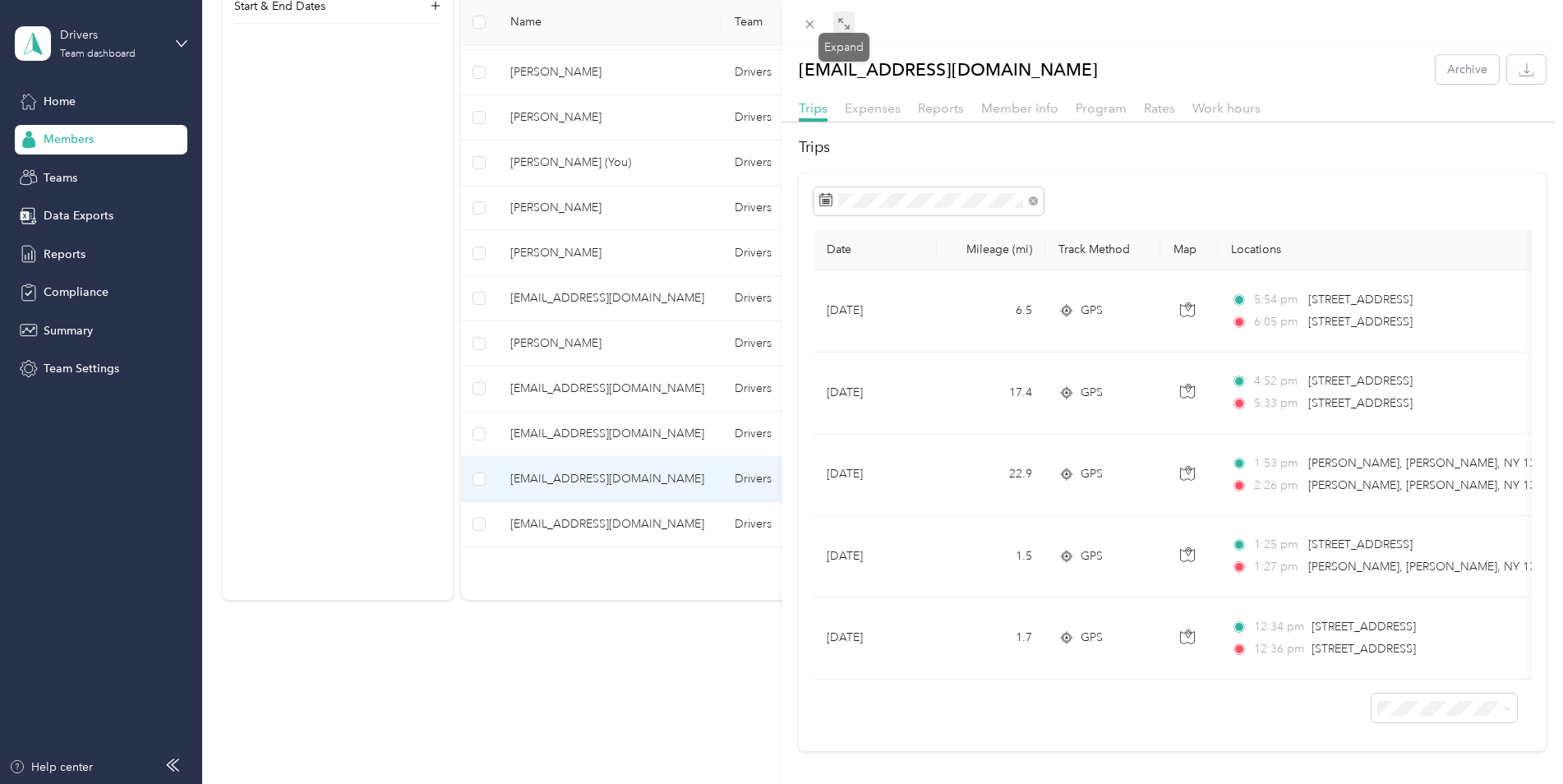
click at [846, 28] on icon at bounding box center [844, 24] width 13 height 13
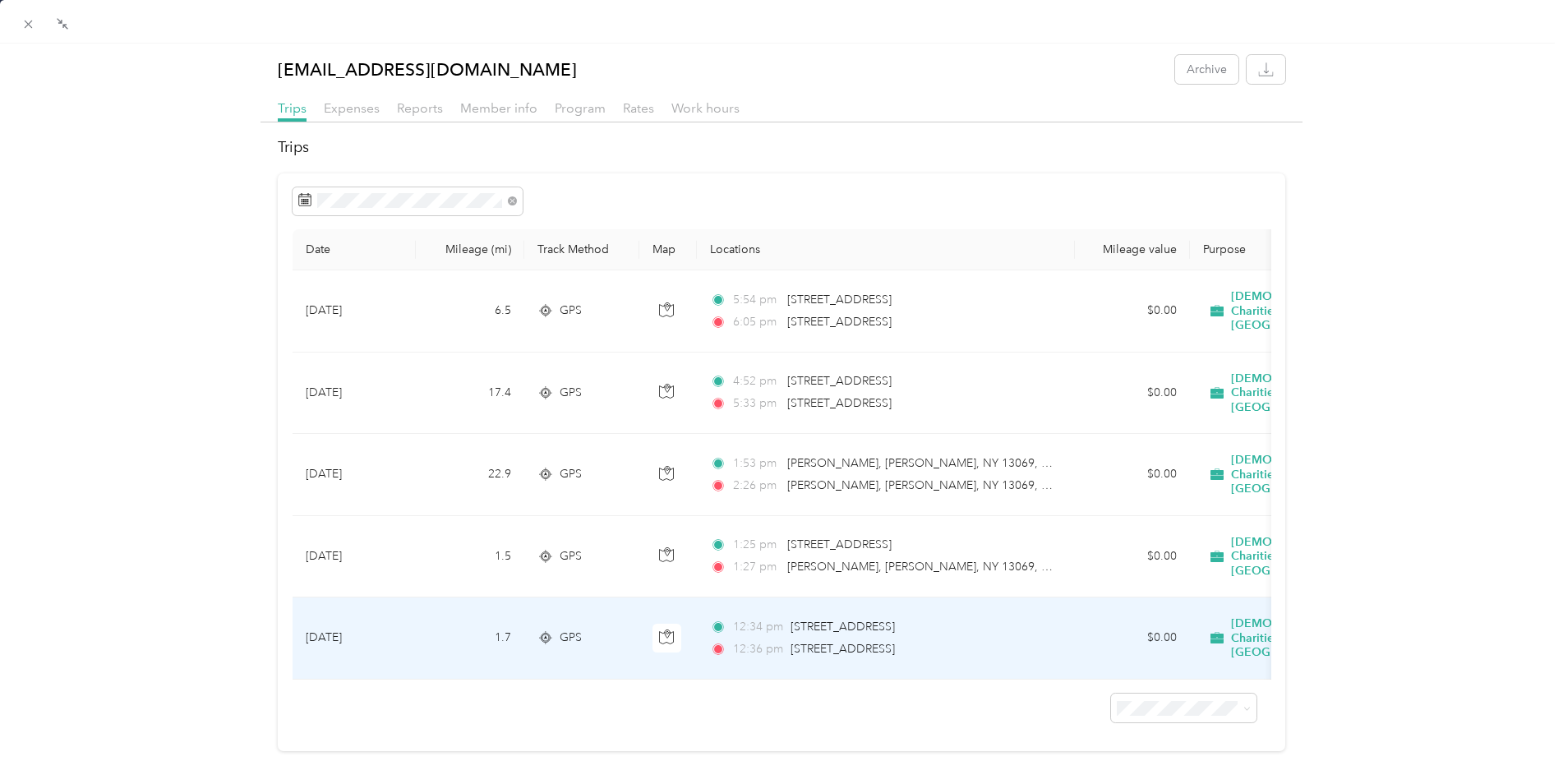
click at [895, 642] on span "[STREET_ADDRESS]" at bounding box center [842, 648] width 104 height 14
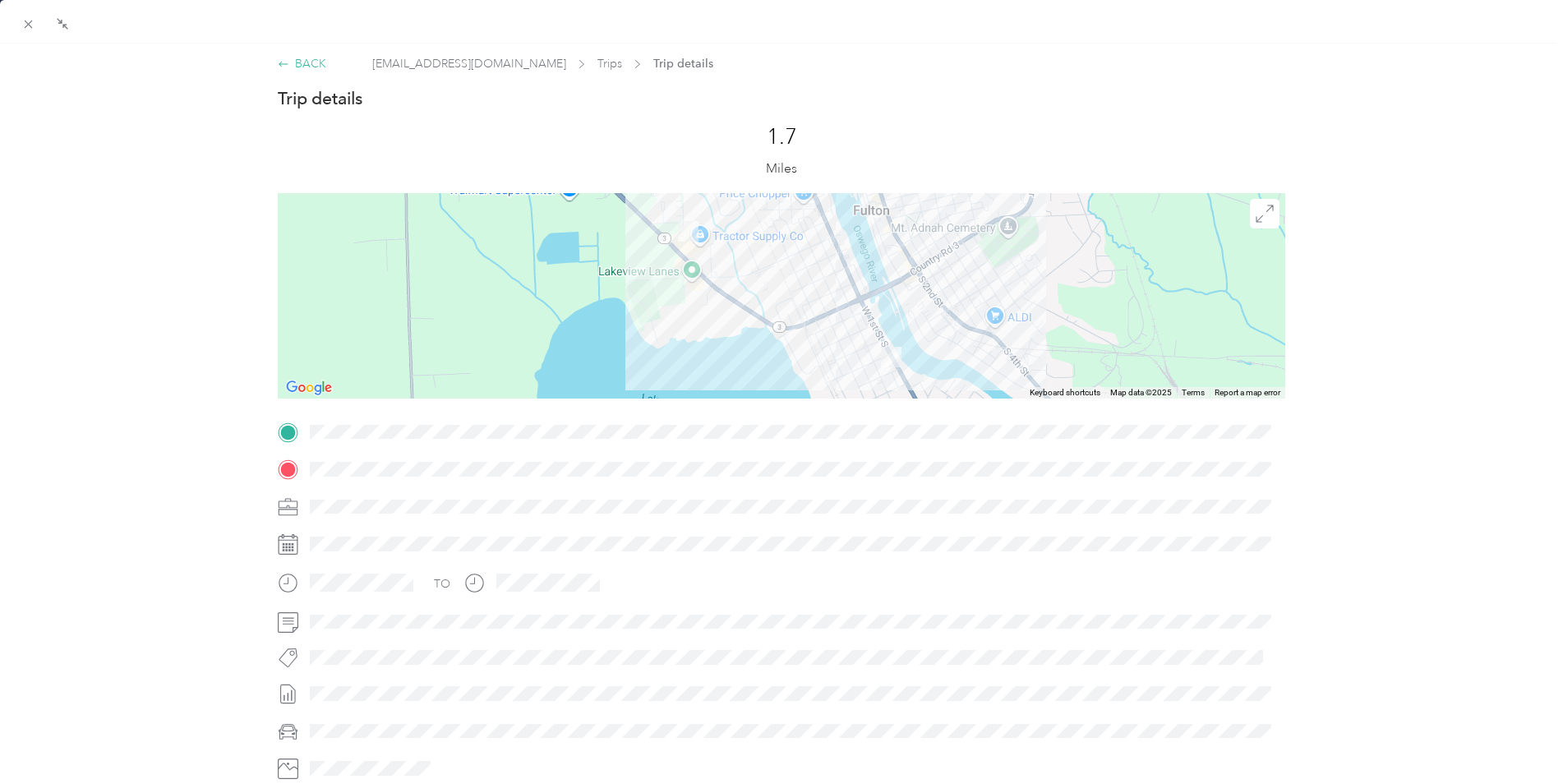
click at [292, 63] on div "BACK" at bounding box center [302, 63] width 48 height 17
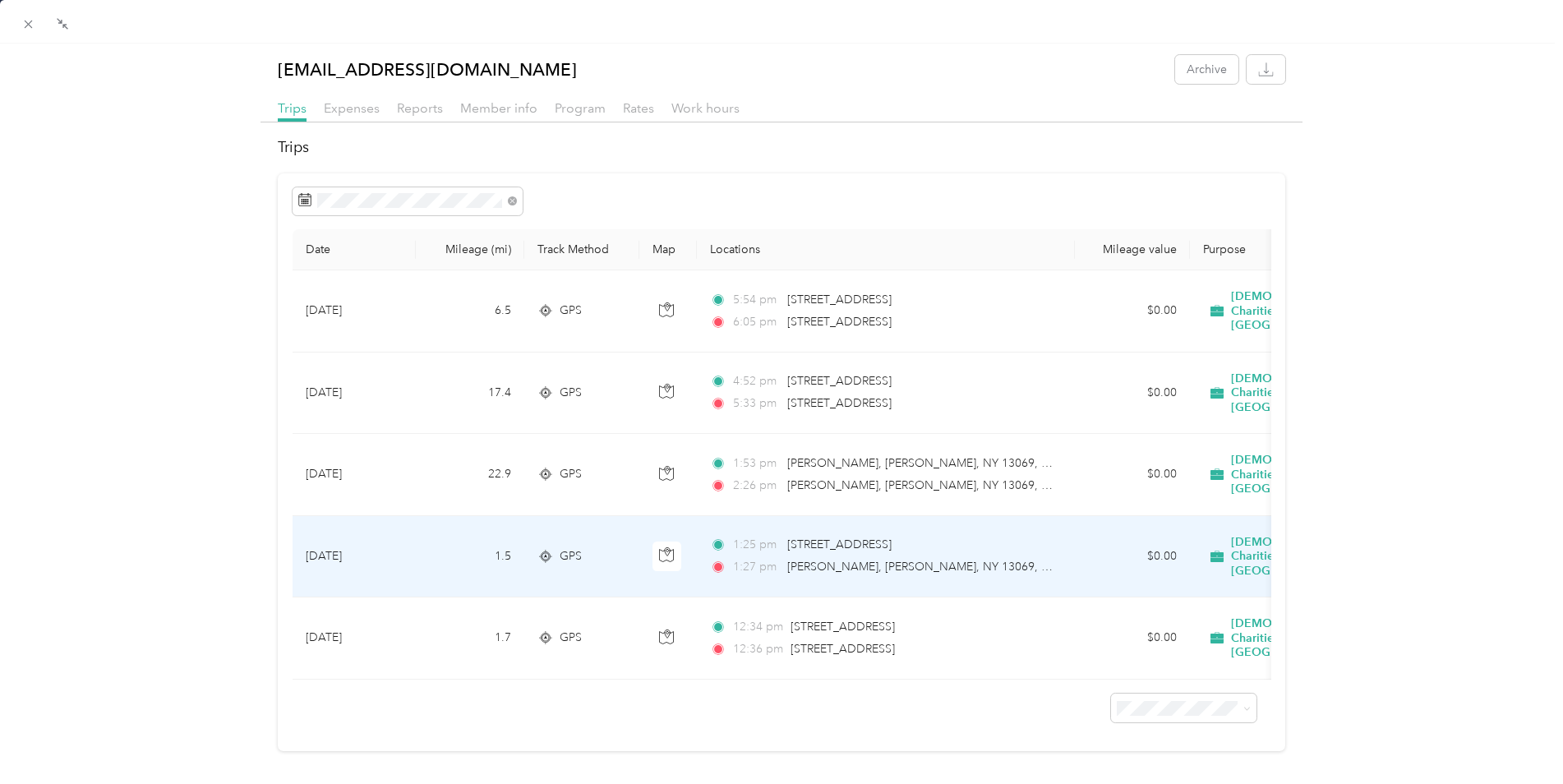
click at [530, 519] on td "GPS" at bounding box center [582, 557] width 115 height 82
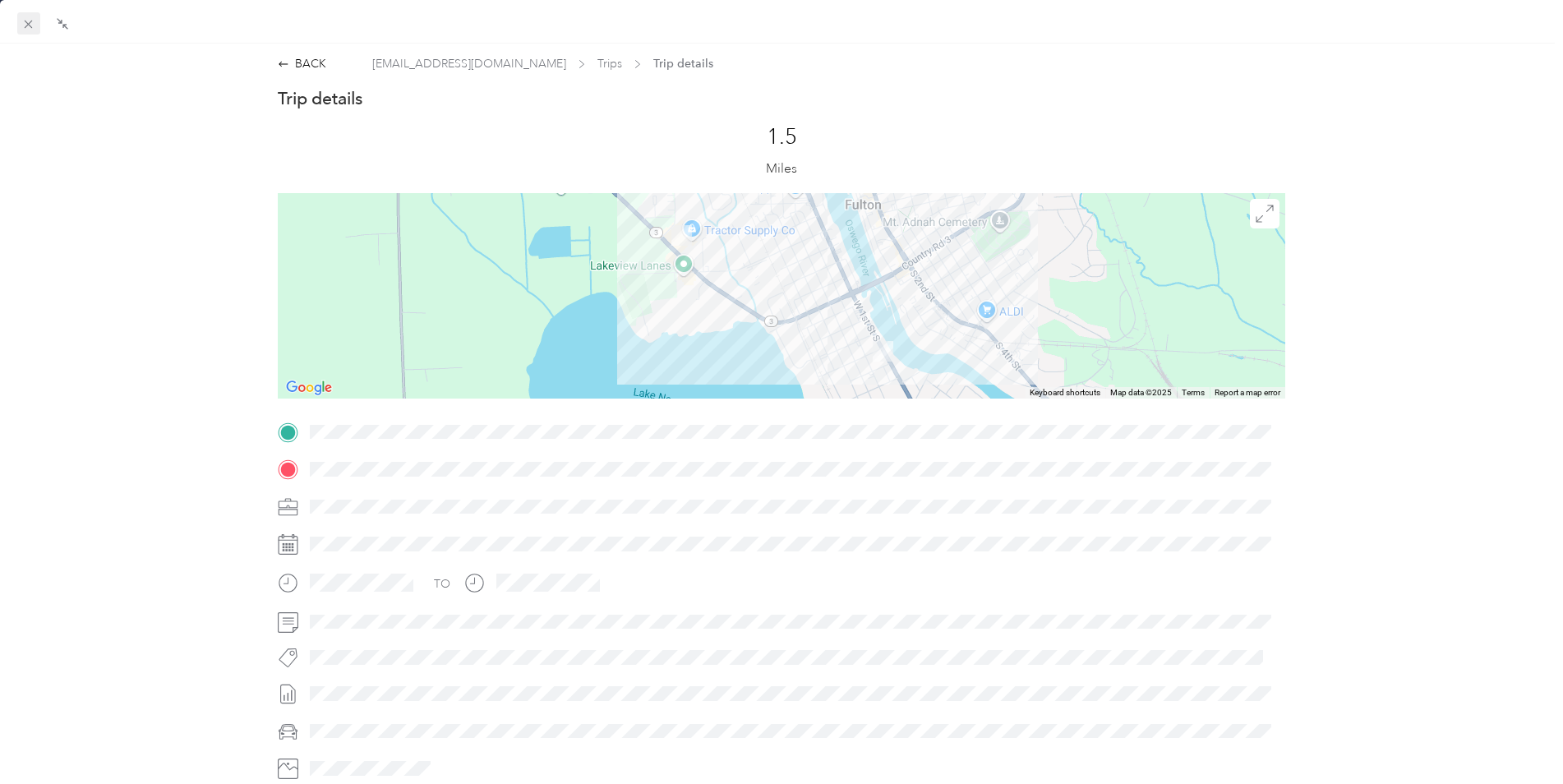
click at [27, 24] on icon at bounding box center [28, 24] width 14 height 14
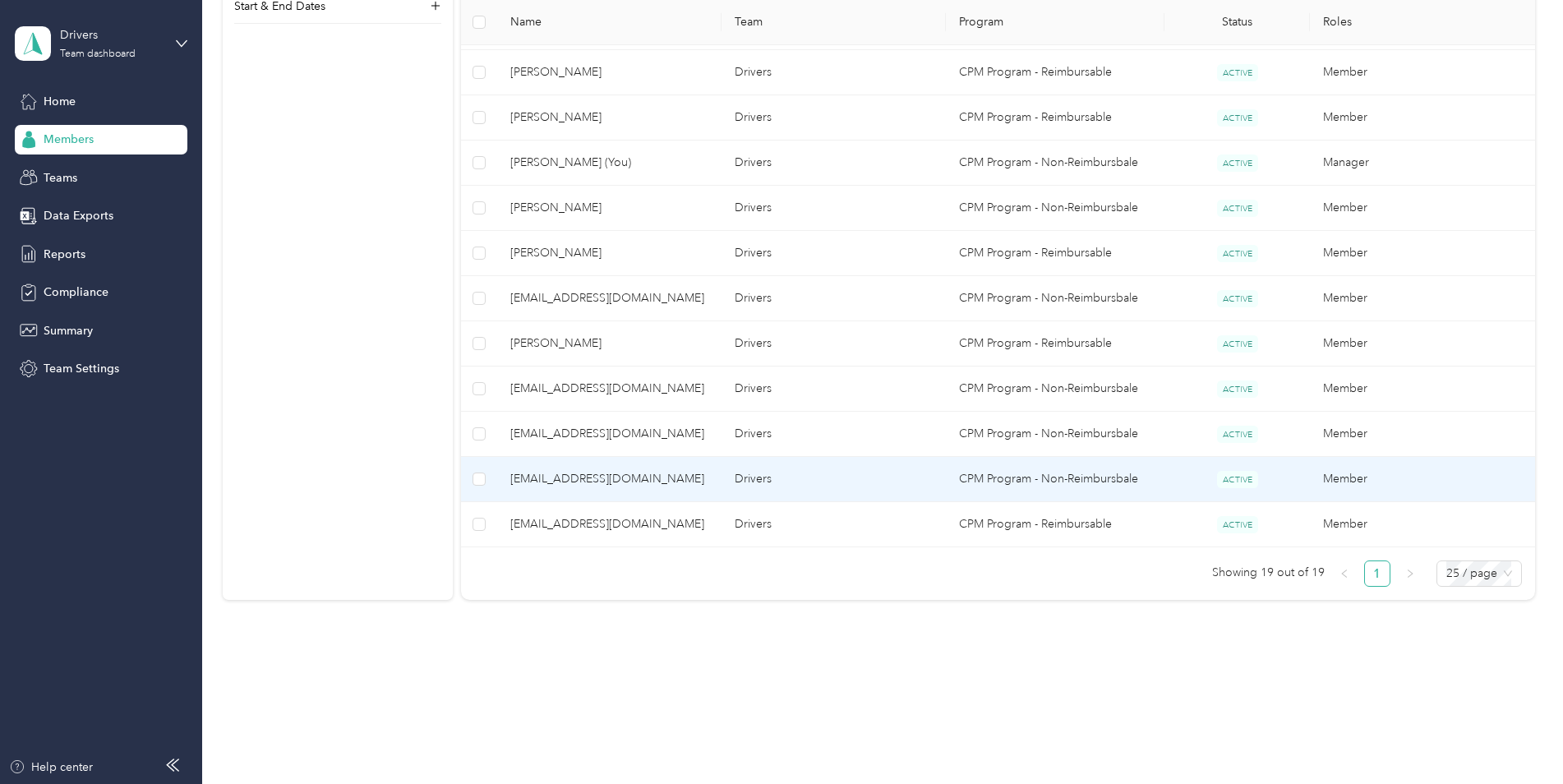
click at [526, 479] on span "[EMAIL_ADDRESS][DOMAIN_NAME]" at bounding box center [609, 479] width 198 height 18
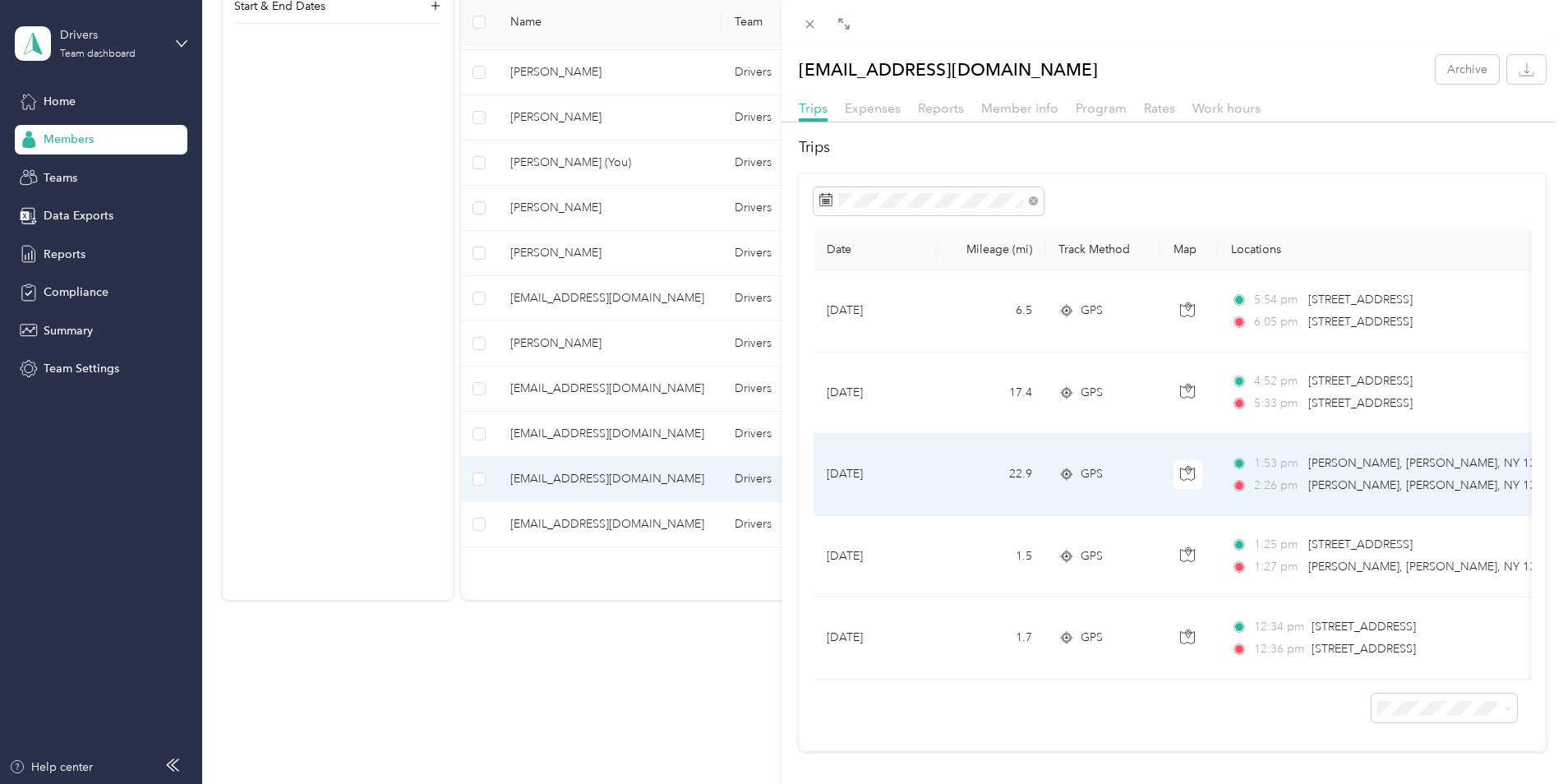
click at [1125, 465] on div "GPS" at bounding box center [1102, 474] width 89 height 18
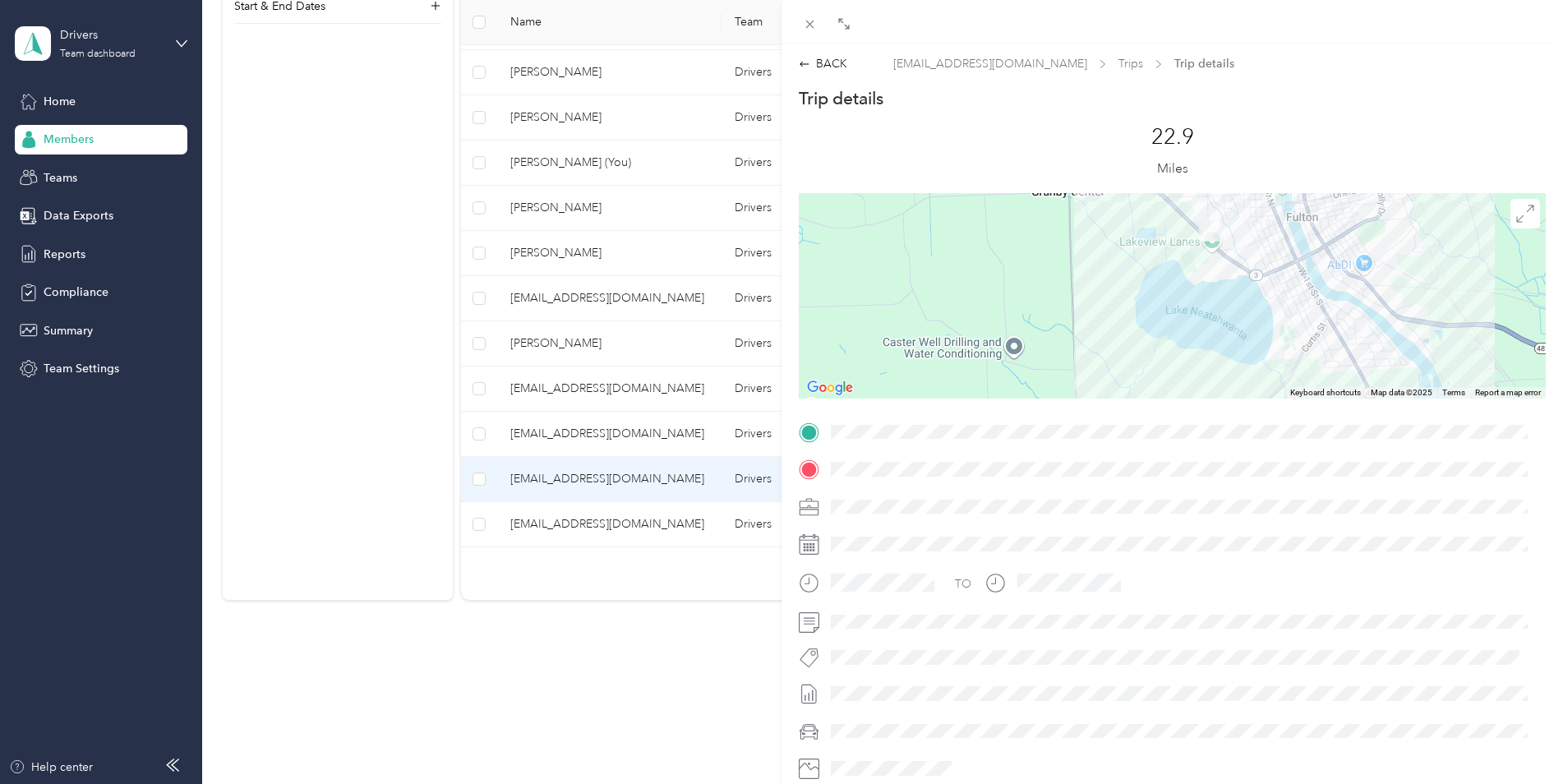
drag, startPoint x: 1228, startPoint y: 278, endPoint x: 1239, endPoint y: 364, distance: 86.7
click at [1239, 364] on div at bounding box center [1172, 296] width 747 height 206
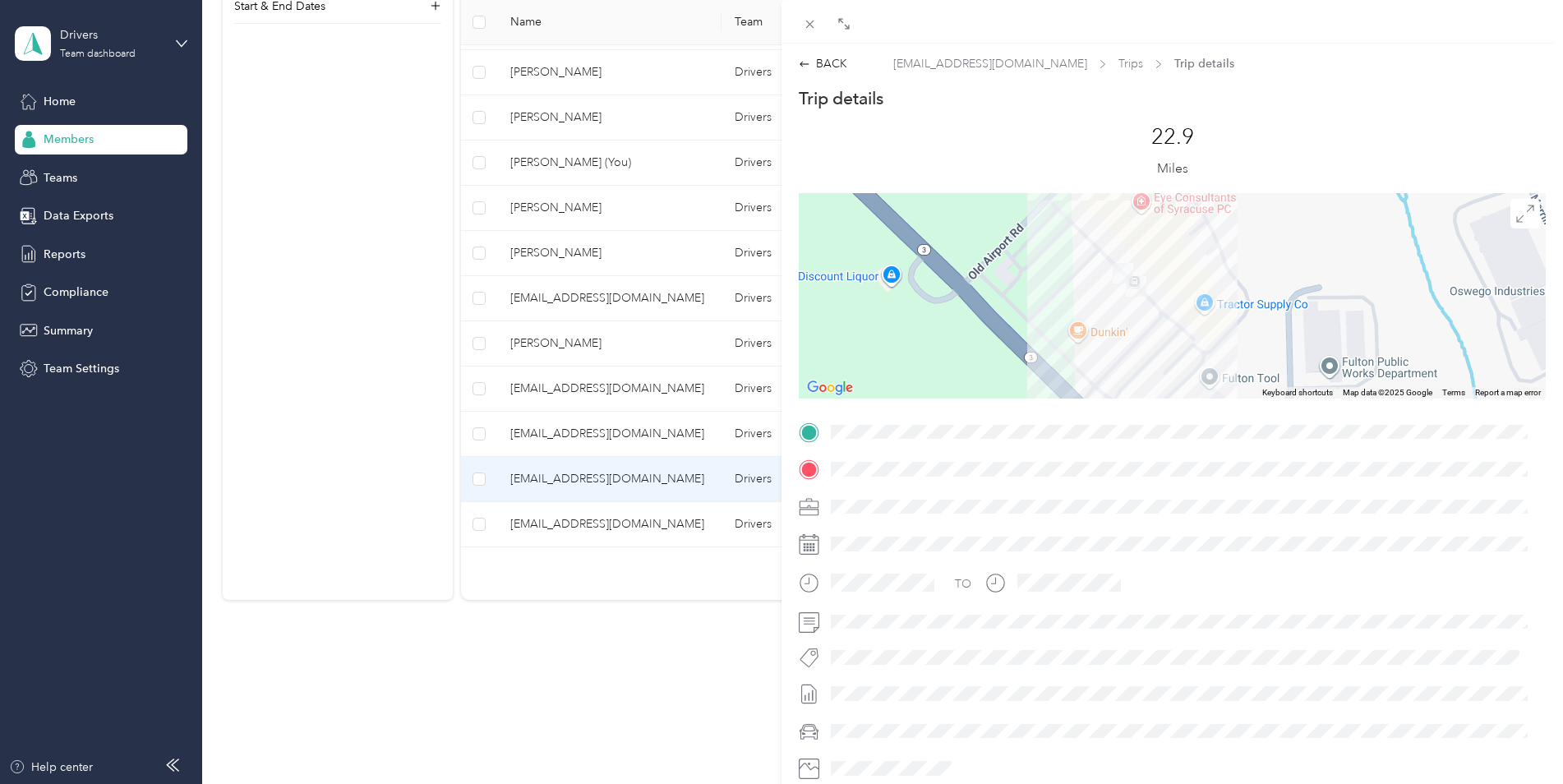
drag, startPoint x: 1174, startPoint y: 297, endPoint x: 1176, endPoint y: 354, distance: 57.0
click at [1176, 354] on div at bounding box center [1172, 296] width 747 height 206
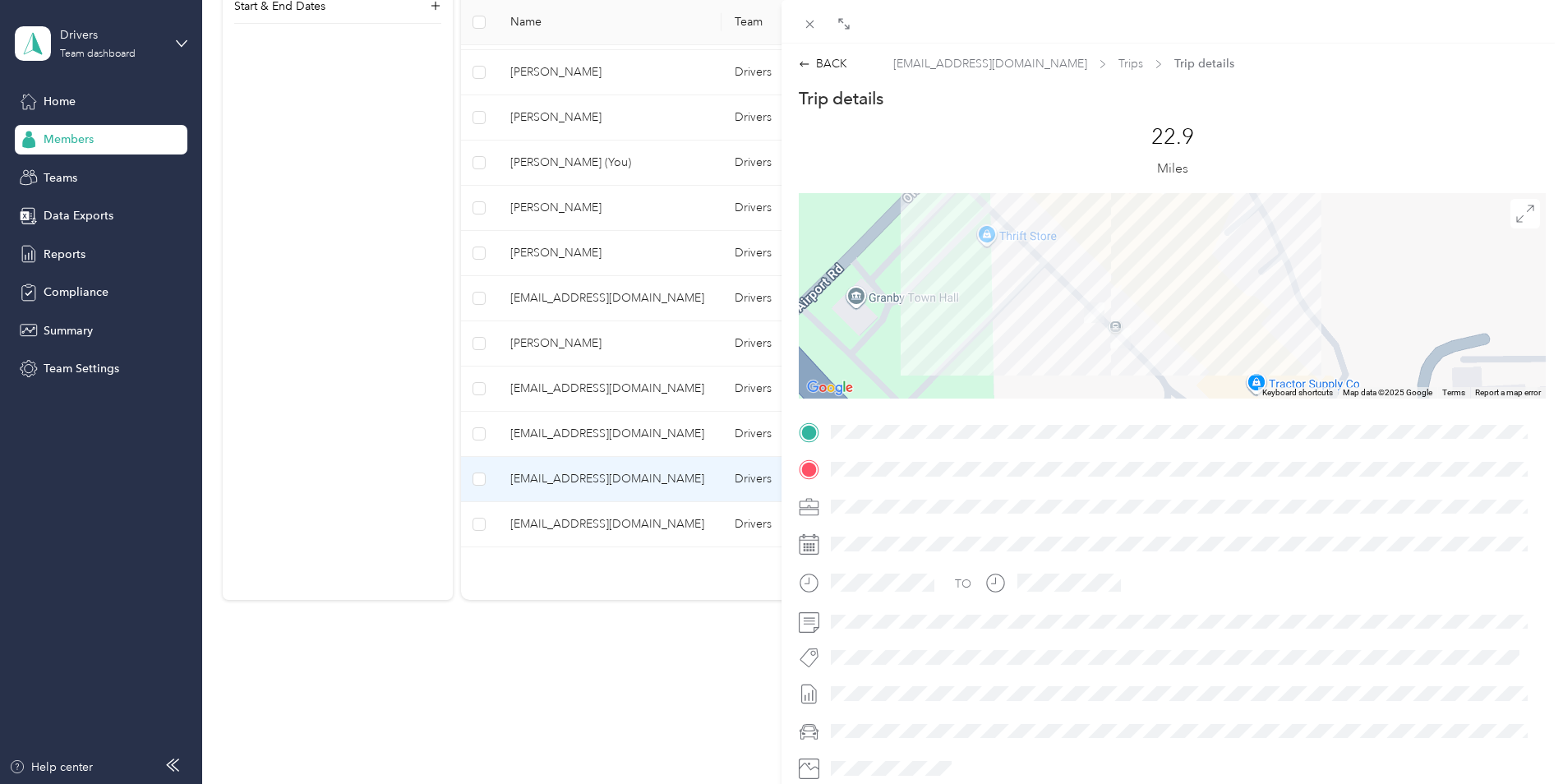
click at [634, 480] on div "BACK [EMAIL_ADDRESS][DOMAIN_NAME] Trips Trip details Trip details This trip can…" at bounding box center [782, 392] width 1563 height 784
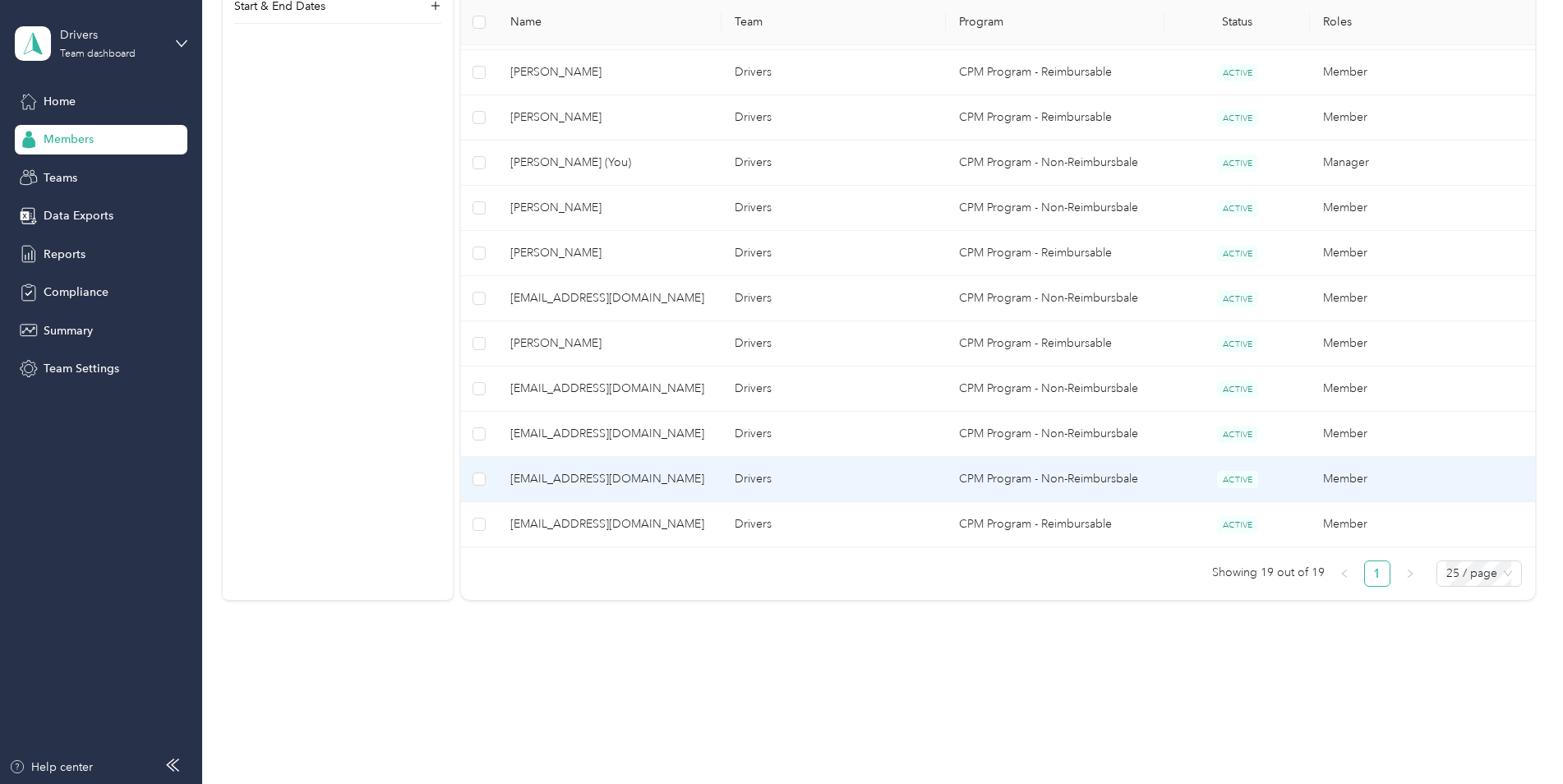
click at [511, 487] on span "[EMAIL_ADDRESS][DOMAIN_NAME]" at bounding box center [609, 479] width 198 height 18
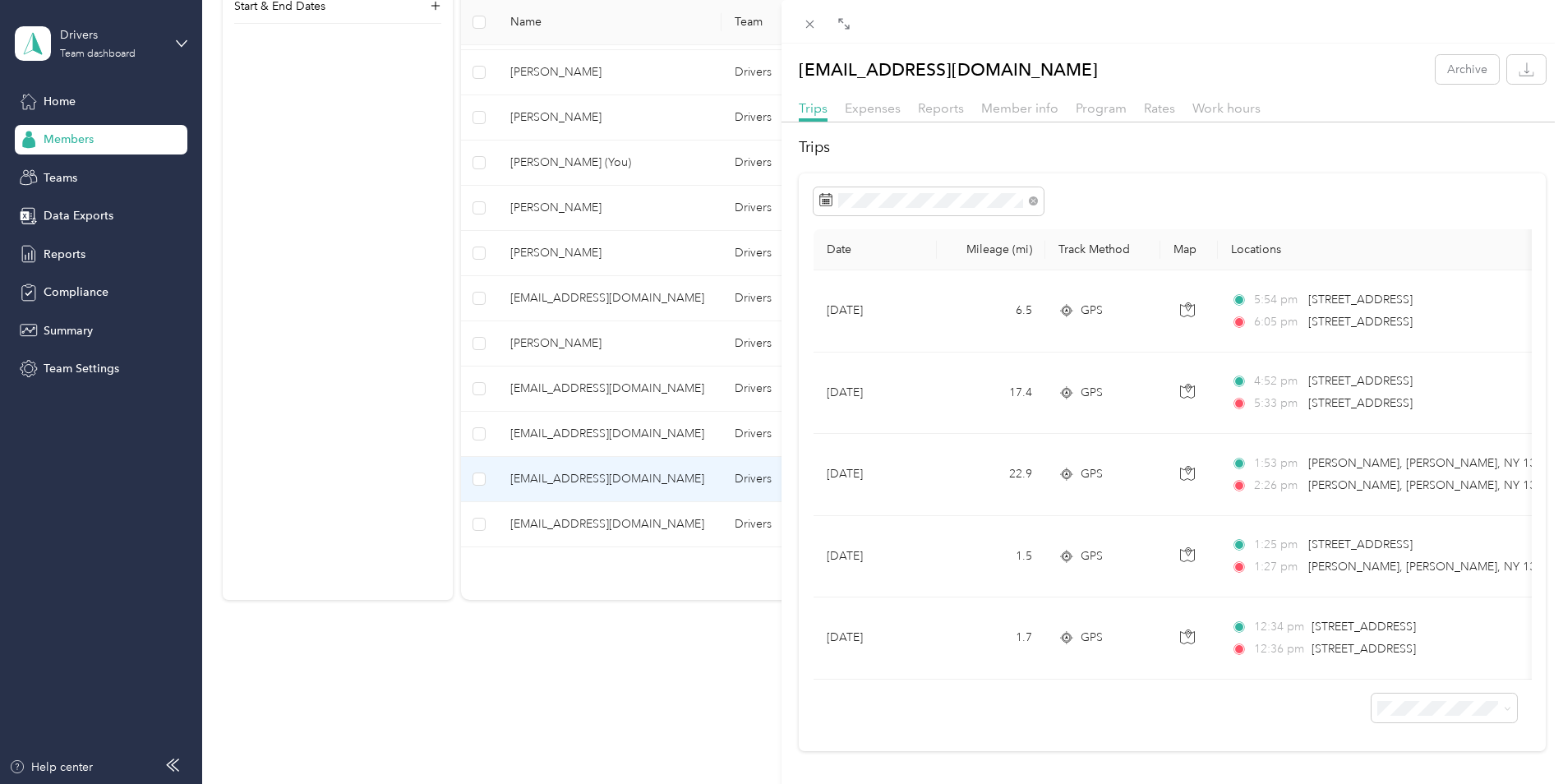
click at [663, 670] on div "[EMAIL_ADDRESS][DOMAIN_NAME] Archive Trips Expenses Reports Member info Program…" at bounding box center [782, 392] width 1563 height 784
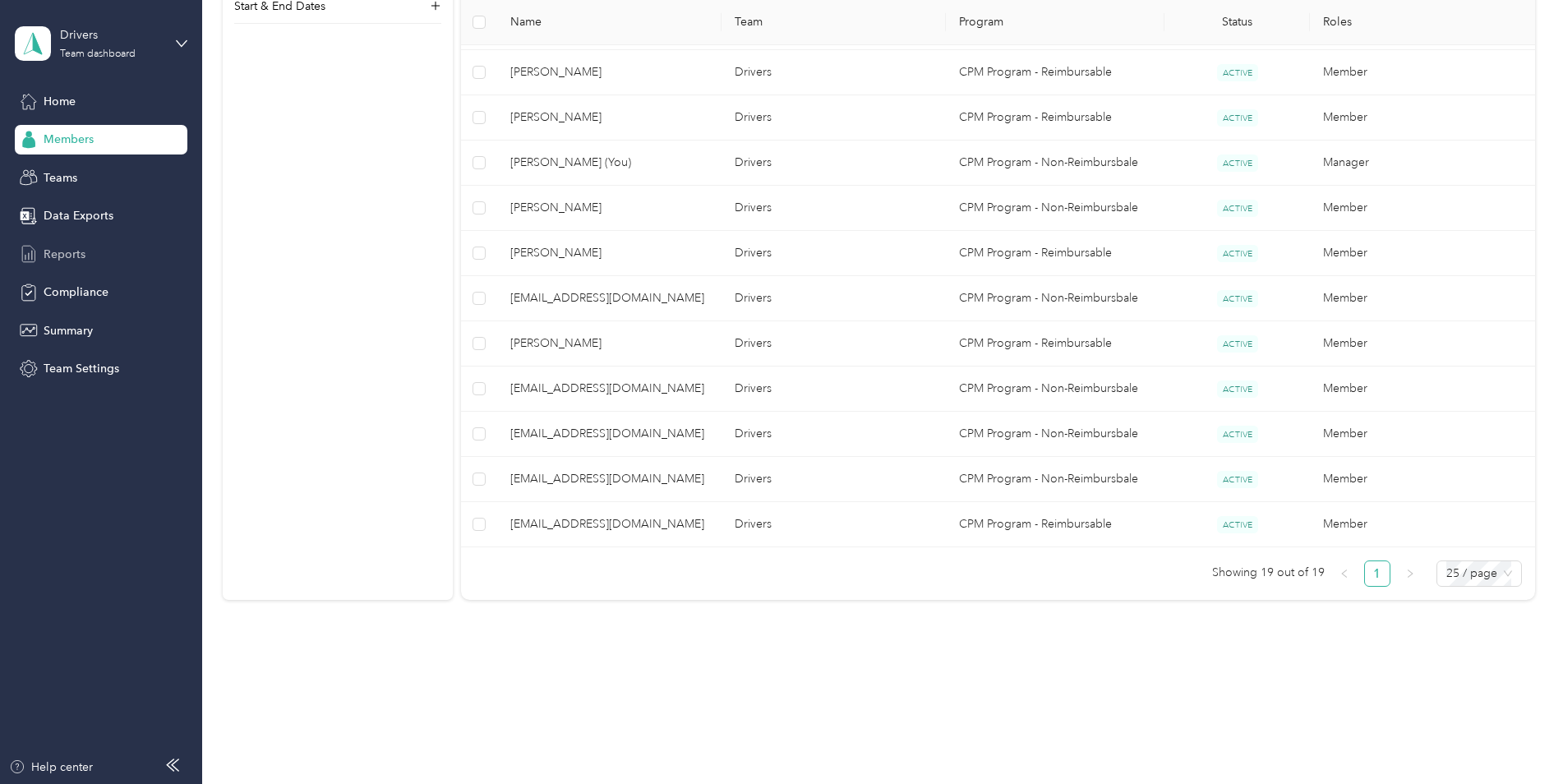
click at [79, 251] on span "Reports" at bounding box center [64, 254] width 42 height 17
